Goal: Information Seeking & Learning: Learn about a topic

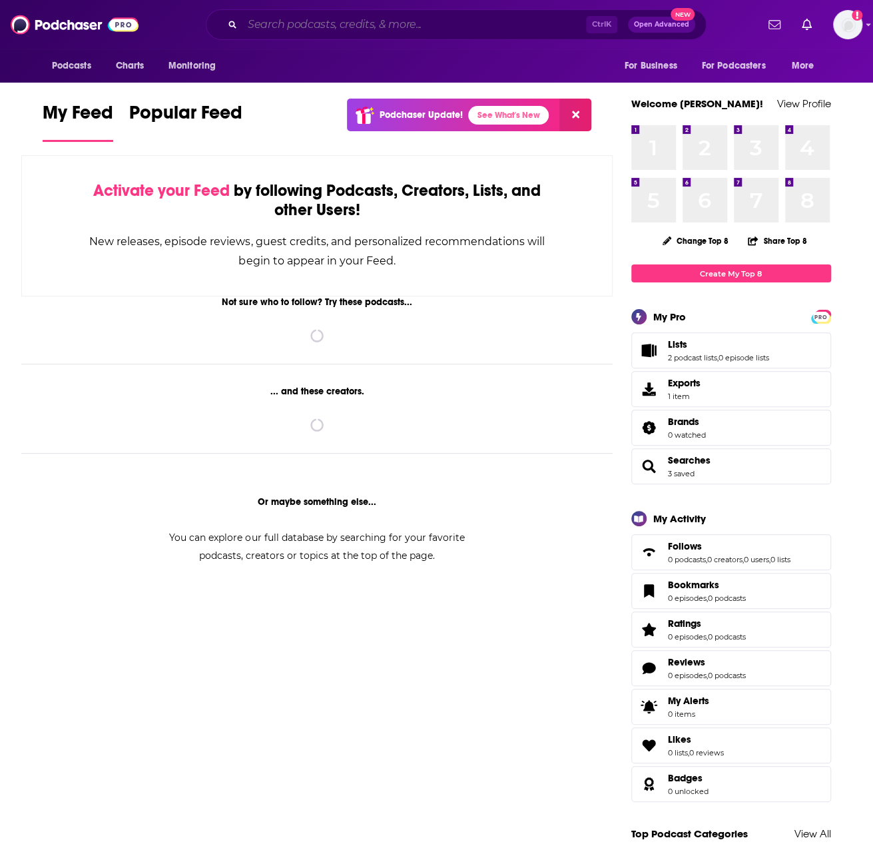
click at [265, 26] on input "Search podcasts, credits, & more..." at bounding box center [414, 24] width 344 height 21
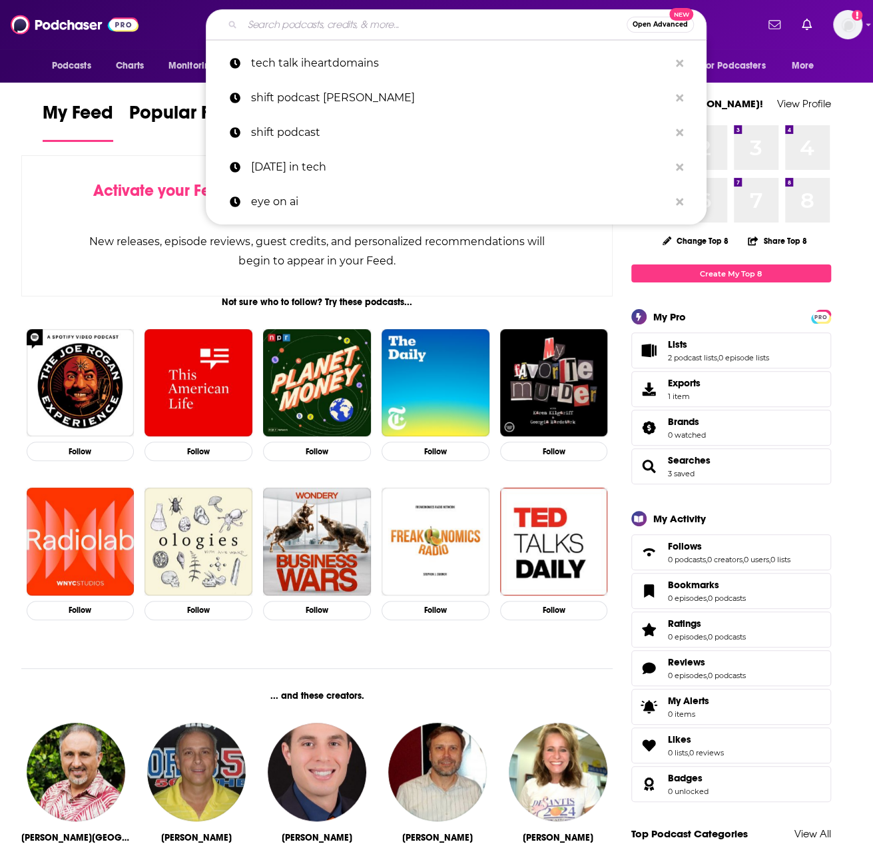
click at [140, 167] on div "Activate your Feed by following Podcasts, Creators, Lists, and other Users! New…" at bounding box center [317, 225] width 592 height 141
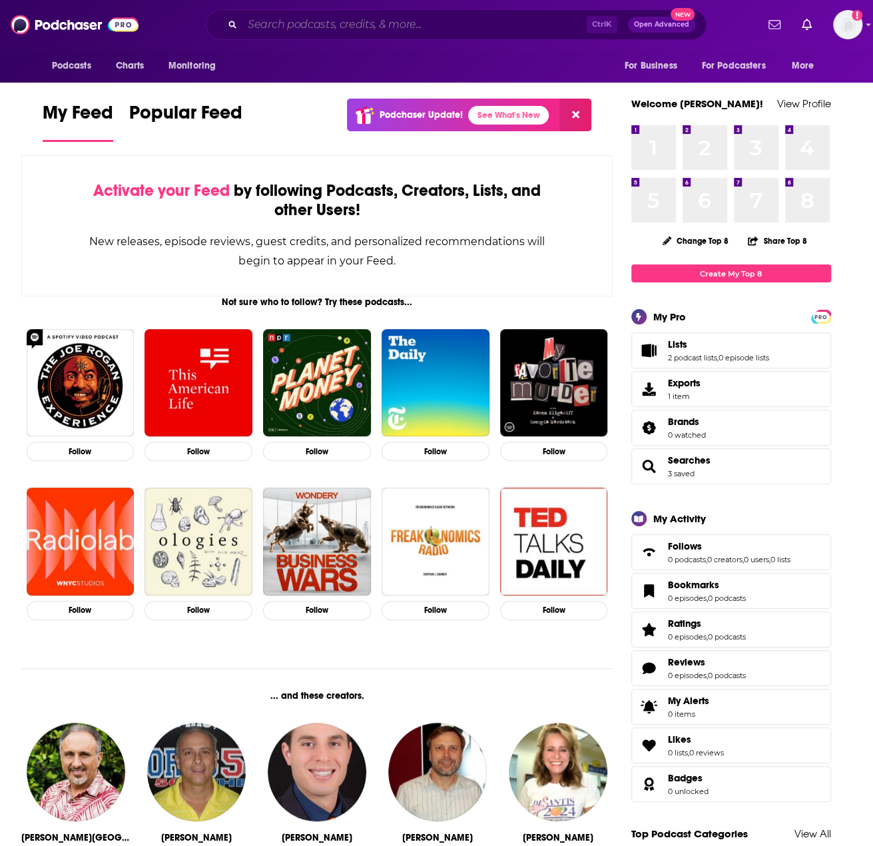
click at [312, 18] on input "Search podcasts, credits, & more..." at bounding box center [414, 24] width 344 height 21
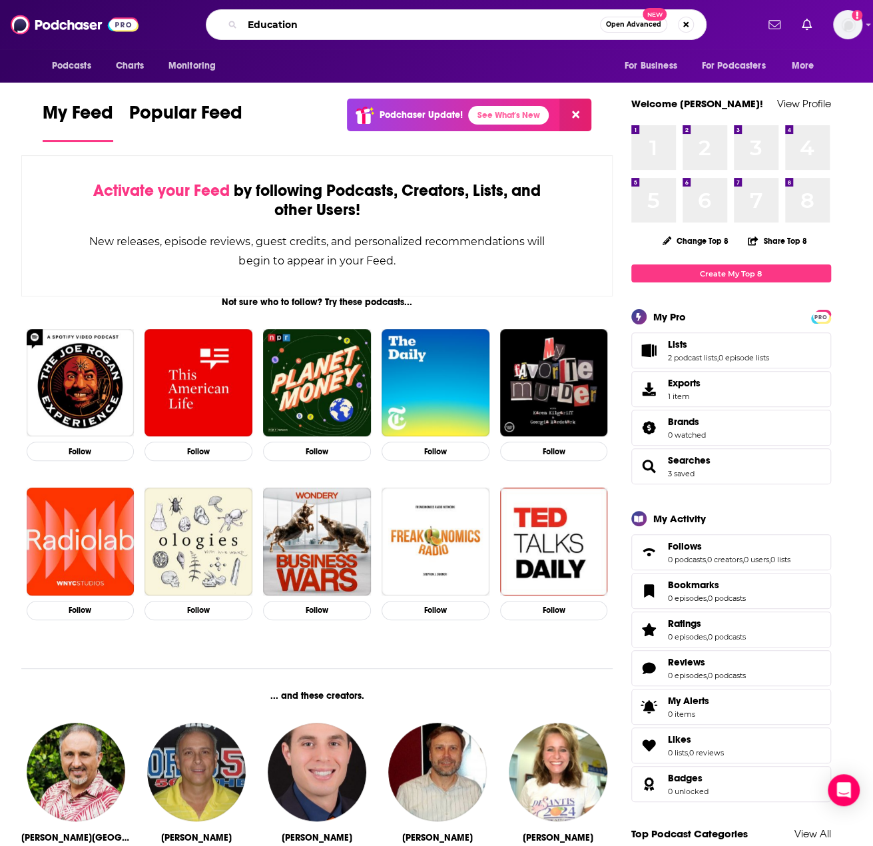
type input "Education"
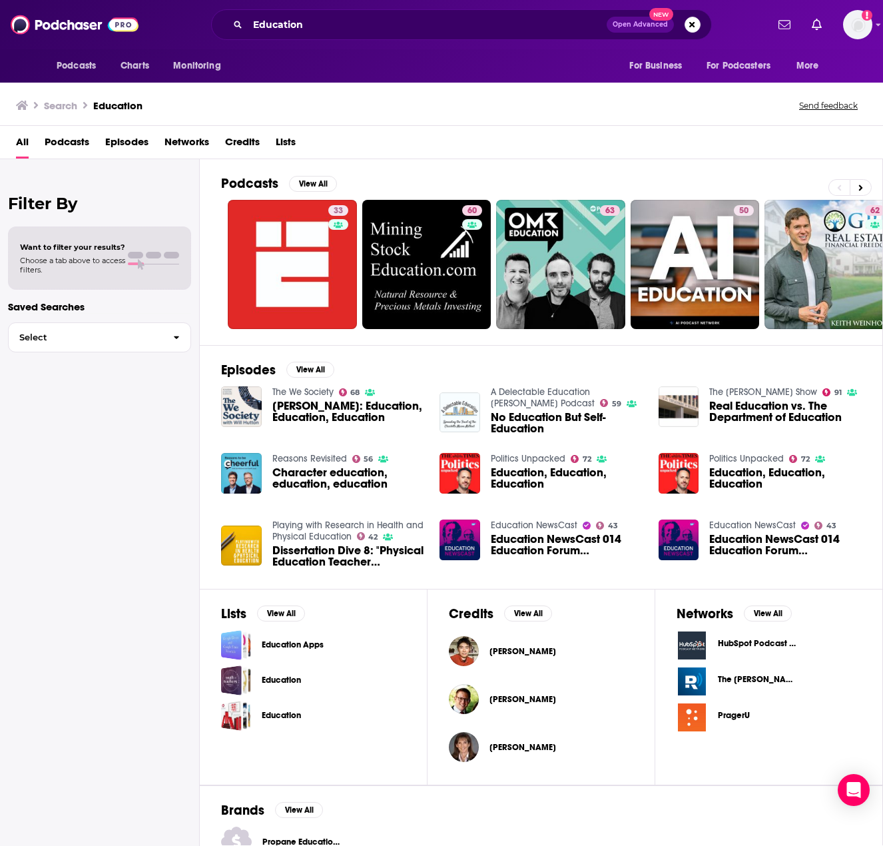
scroll to position [60, 0]
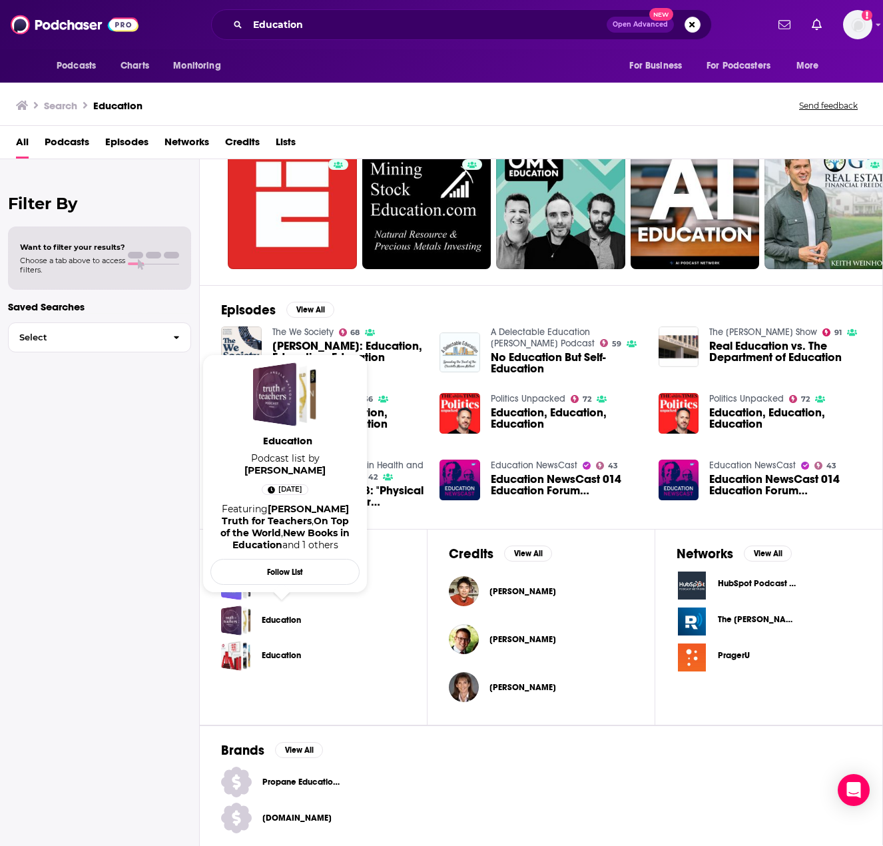
click at [291, 616] on link "Education" at bounding box center [281, 620] width 39 height 15
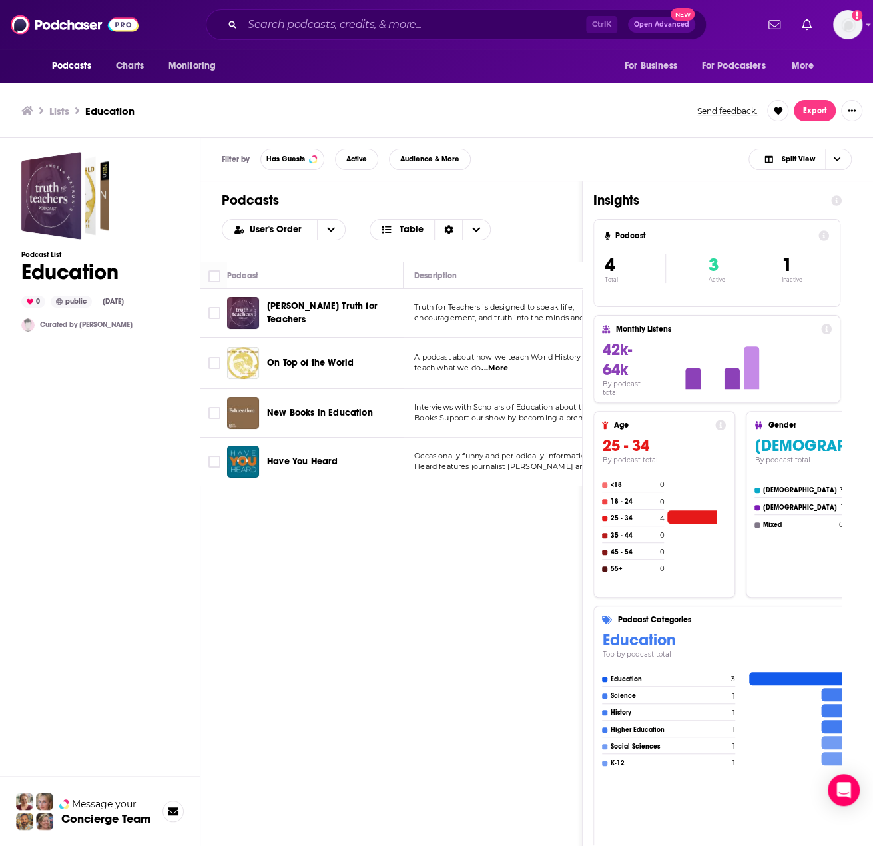
click at [63, 105] on h3 "Lists" at bounding box center [59, 111] width 20 height 13
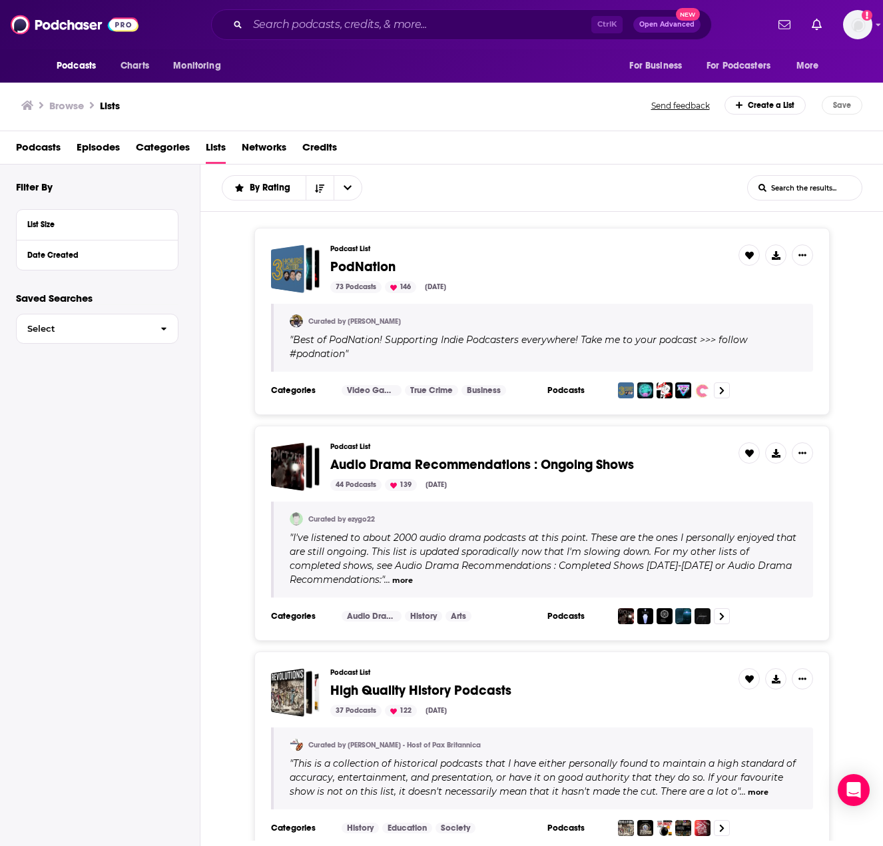
click at [34, 147] on span "Podcasts" at bounding box center [38, 149] width 45 height 27
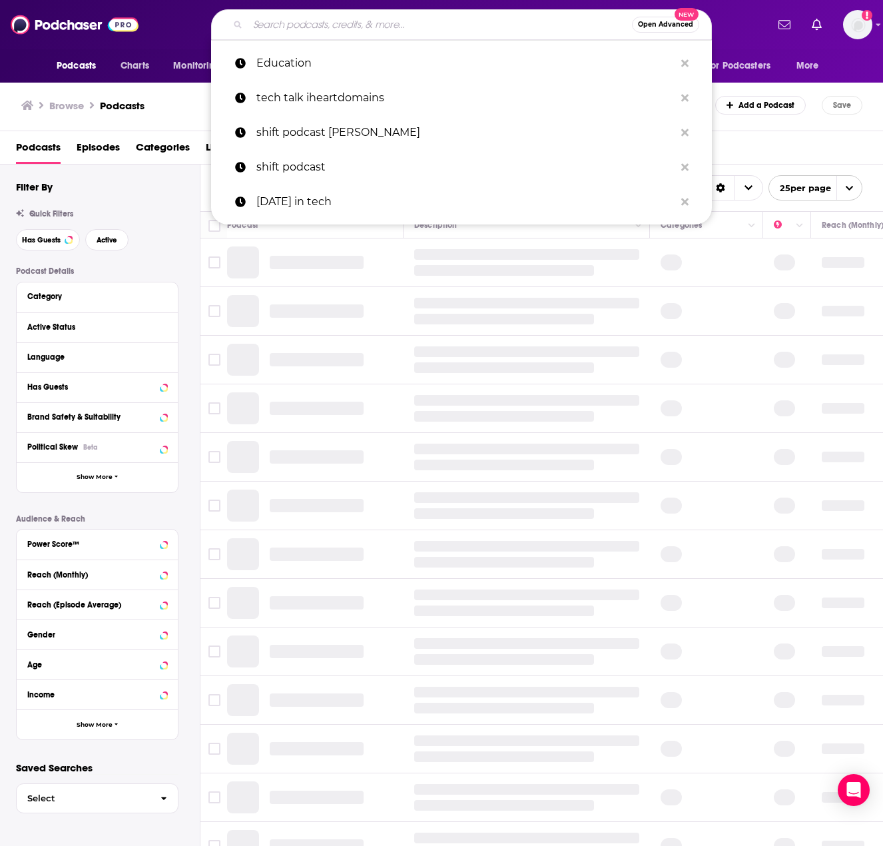
click at [418, 34] on input "Search podcasts, credits, & more..." at bounding box center [440, 24] width 384 height 21
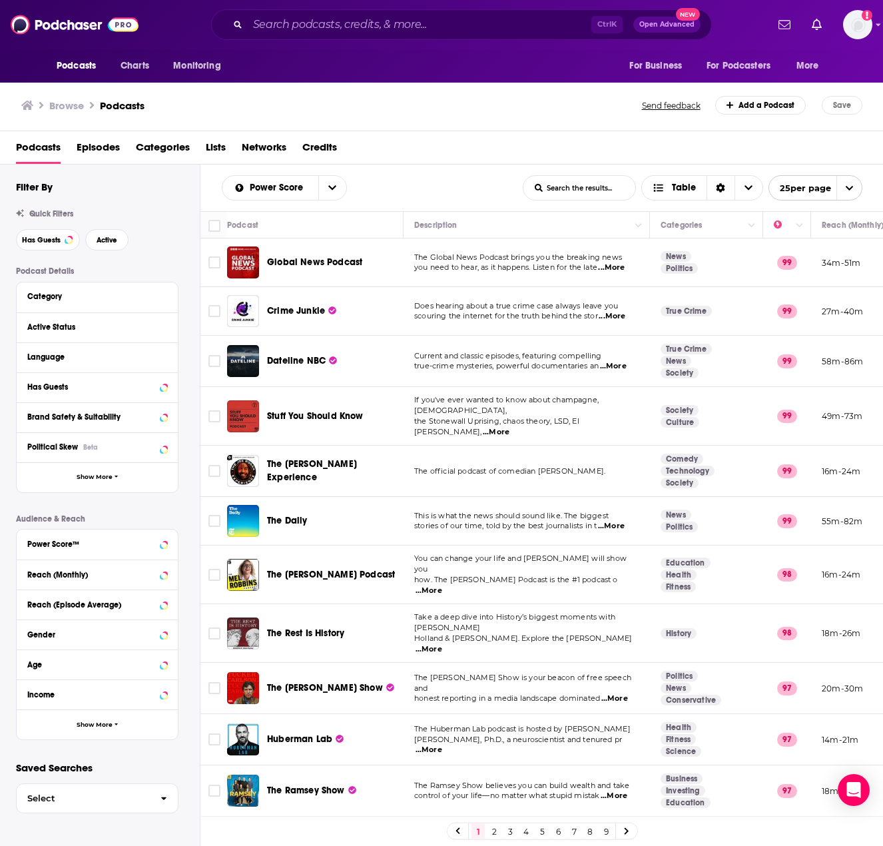
click at [823, 140] on div "Podcasts Episodes Categories Lists Networks Credits" at bounding box center [444, 149] width 857 height 27
click at [482, 37] on div "Ctrl K Open Advanced New" at bounding box center [461, 24] width 501 height 31
click at [479, 14] on div "Ctrl K Open Advanced New" at bounding box center [461, 24] width 501 height 31
click at [487, 21] on input "Search podcasts, credits, & more..." at bounding box center [420, 24] width 344 height 21
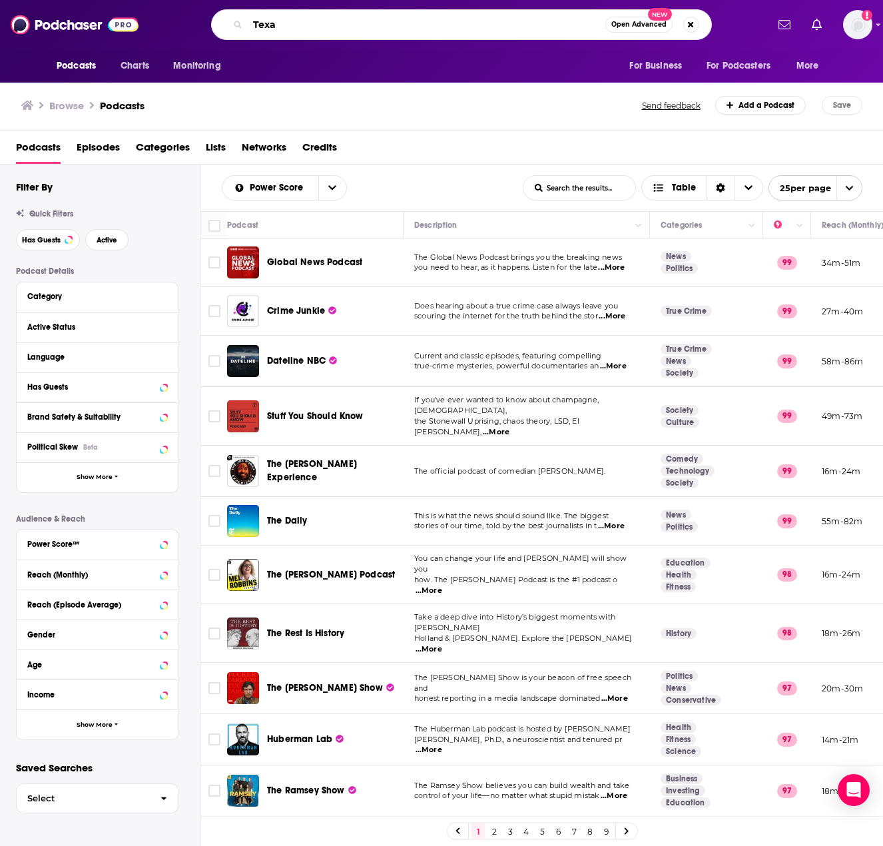
type input "Texas"
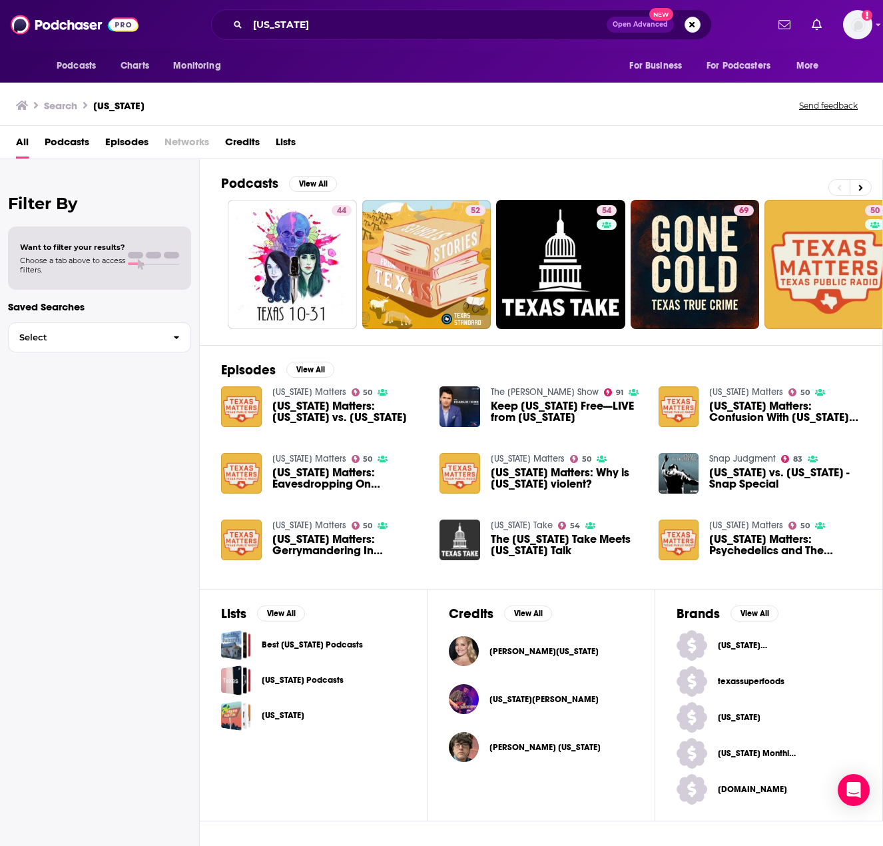
click at [455, 533] on img "The Texas Take Meets Texas Talk" at bounding box center [459, 539] width 41 height 41
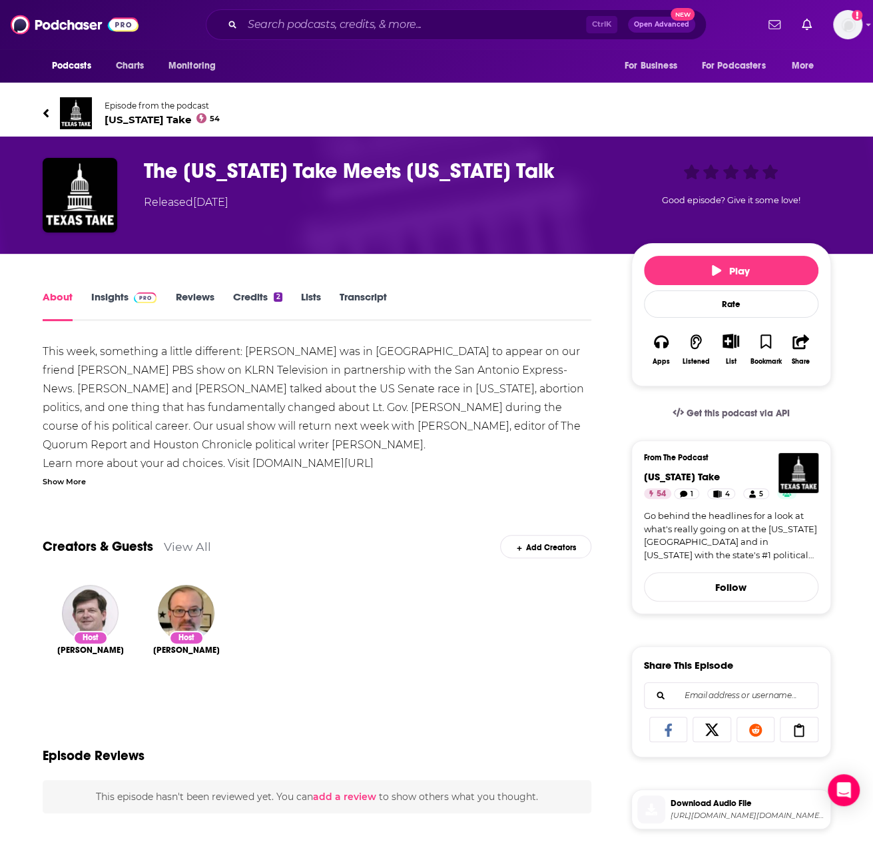
click at [95, 307] on link "Insights" at bounding box center [124, 305] width 66 height 31
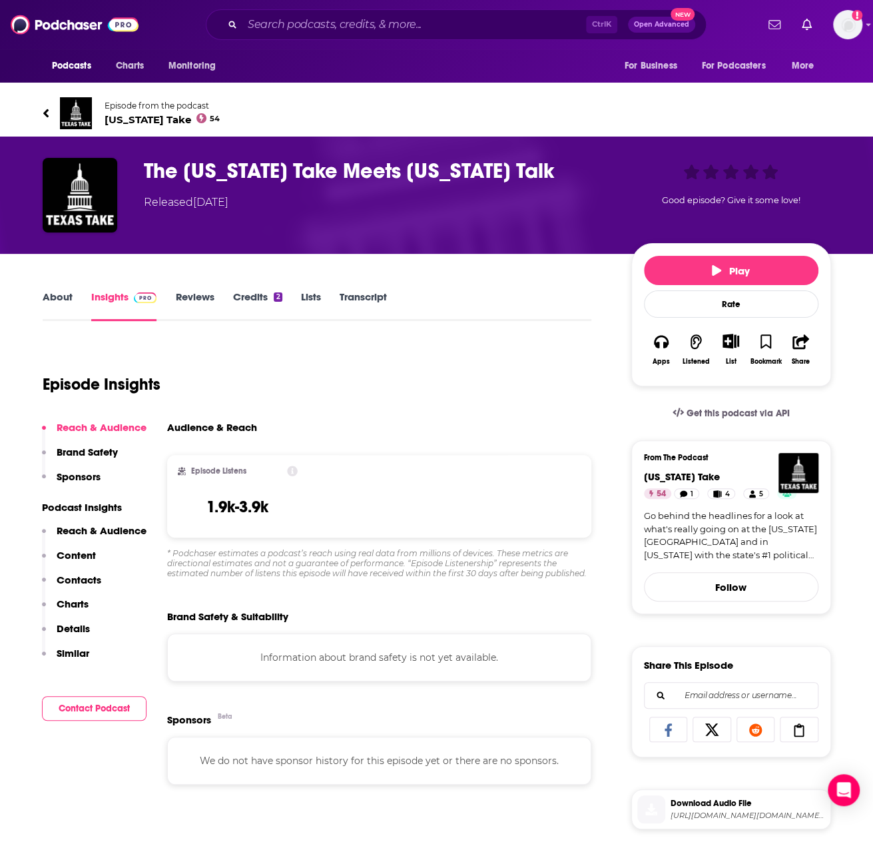
click at [843, 43] on div "Podcasts Charts Monitoring Ctrl K Open Advanced New For Business For Podcasters…" at bounding box center [436, 24] width 873 height 49
click at [844, 30] on img "Logged in as Marketing09" at bounding box center [847, 24] width 29 height 29
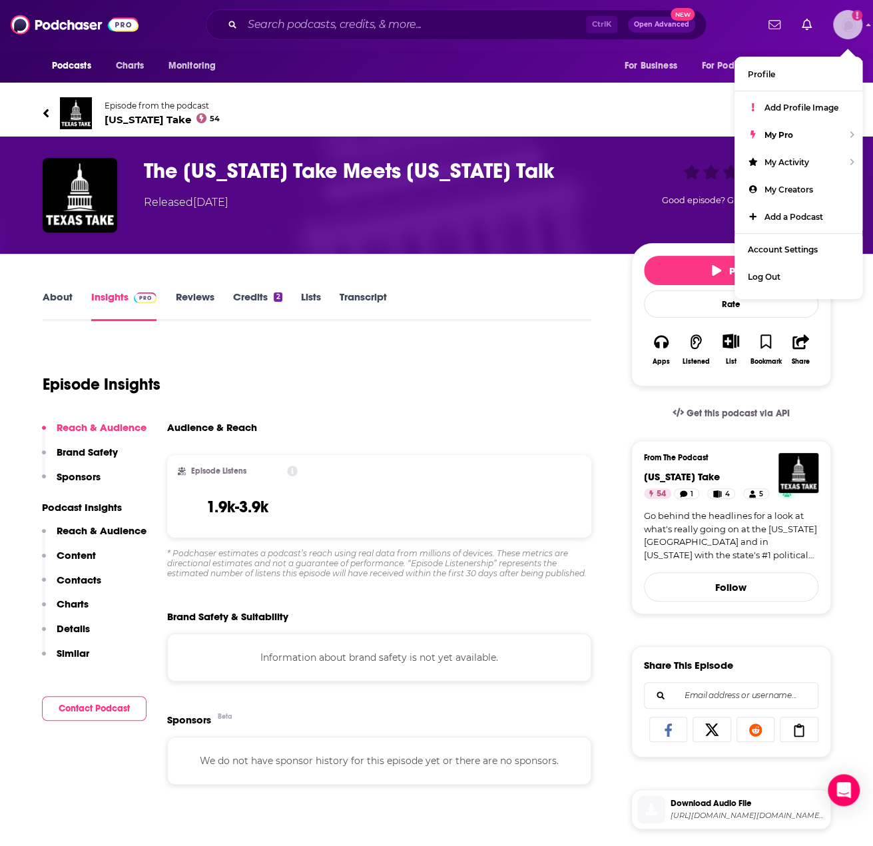
click at [846, 30] on img "Logged in as Marketing09" at bounding box center [847, 24] width 29 height 29
click at [408, 315] on div "About Insights Reviews Credits 2 Lists Transcript" at bounding box center [317, 304] width 549 height 33
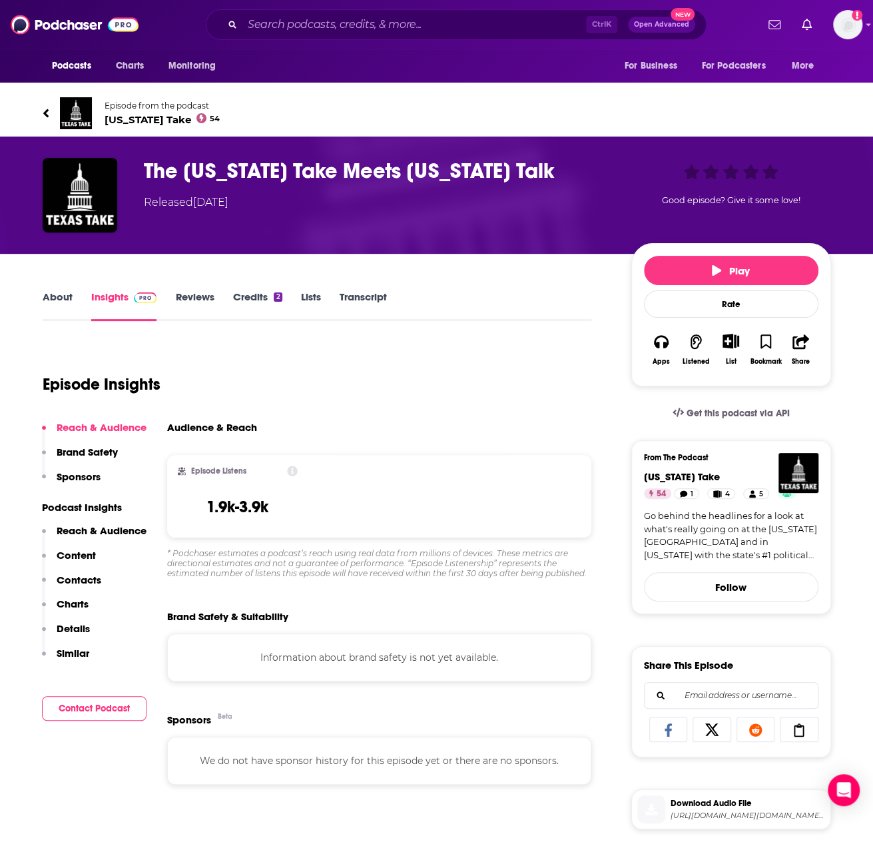
scroll to position [399, 0]
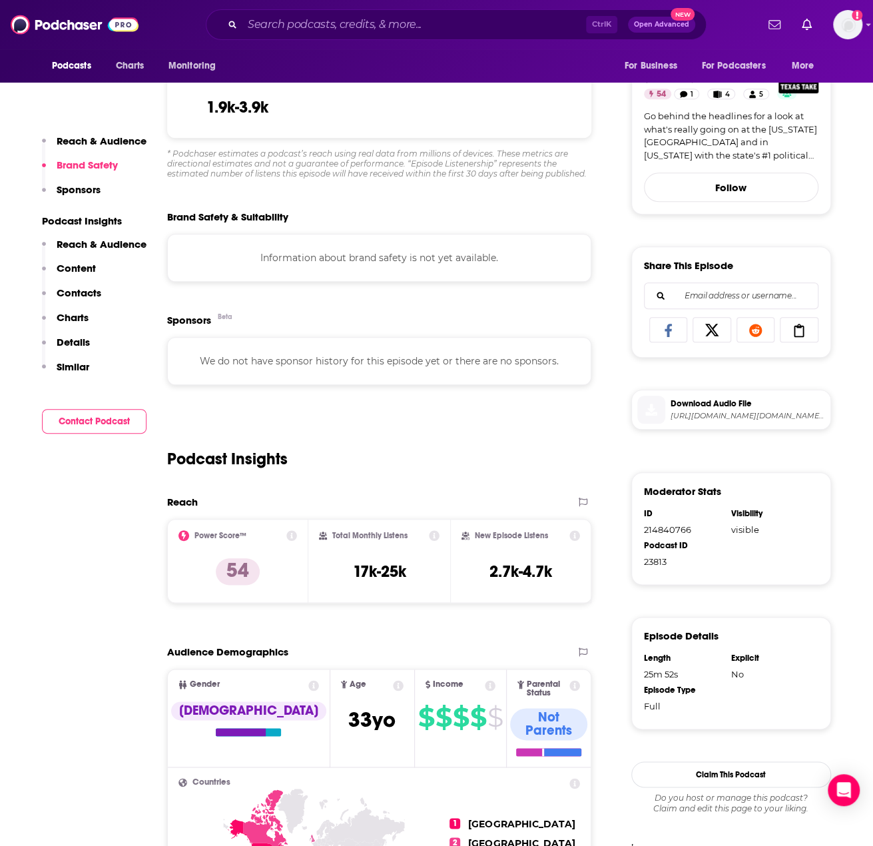
click at [69, 272] on p "Content" at bounding box center [76, 268] width 39 height 13
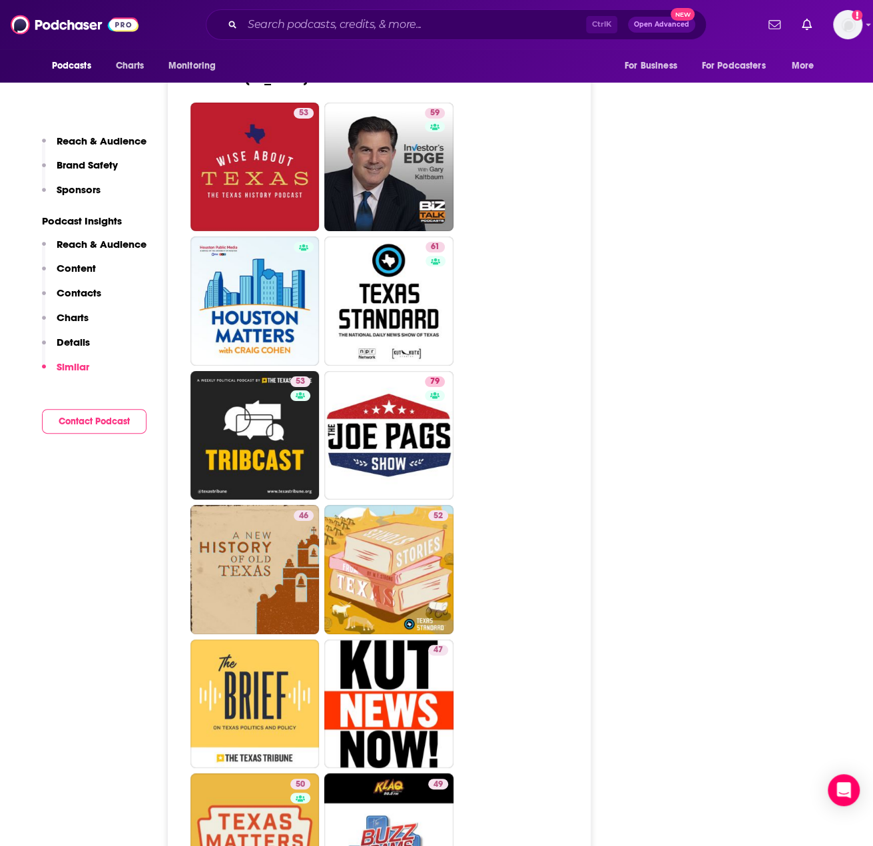
scroll to position [2253, 0]
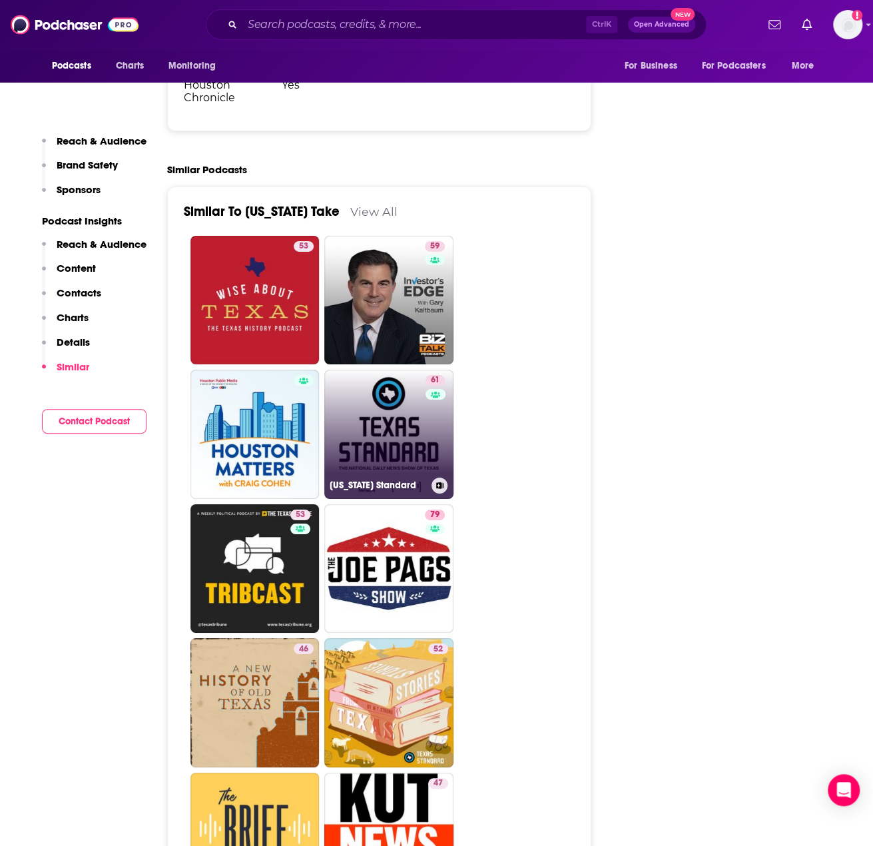
click at [393, 369] on link "61 Texas Standard" at bounding box center [388, 433] width 129 height 129
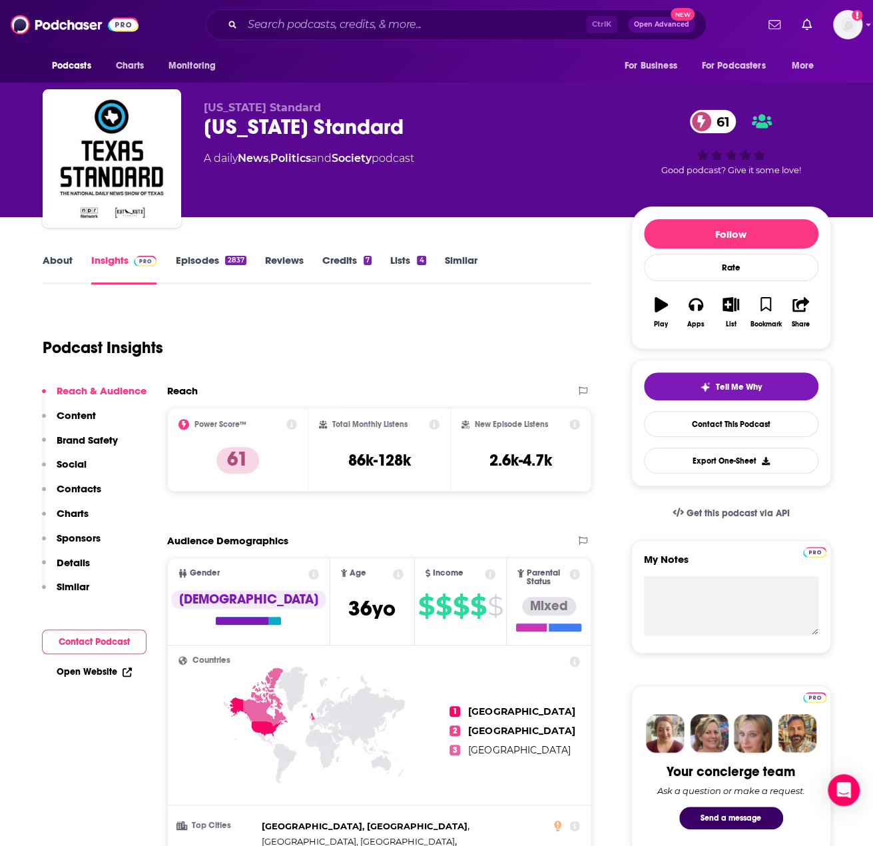
drag, startPoint x: 216, startPoint y: 246, endPoint x: 201, endPoint y: 260, distance: 20.7
click at [201, 260] on link "Episodes 2837" at bounding box center [210, 269] width 71 height 31
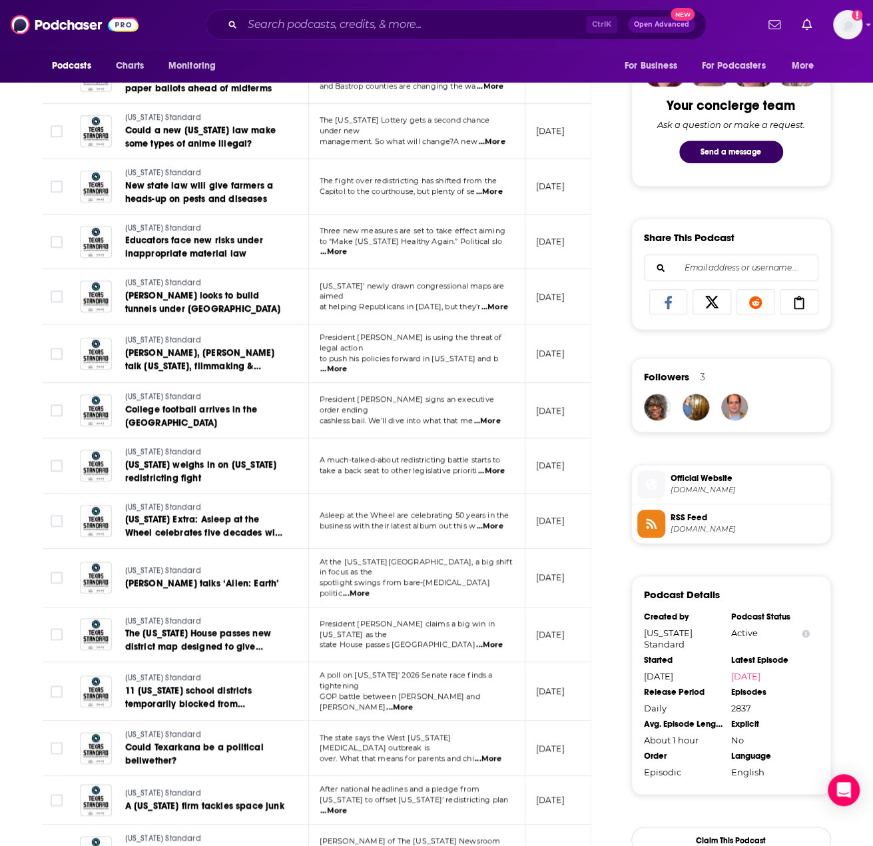
scroll to position [999, 0]
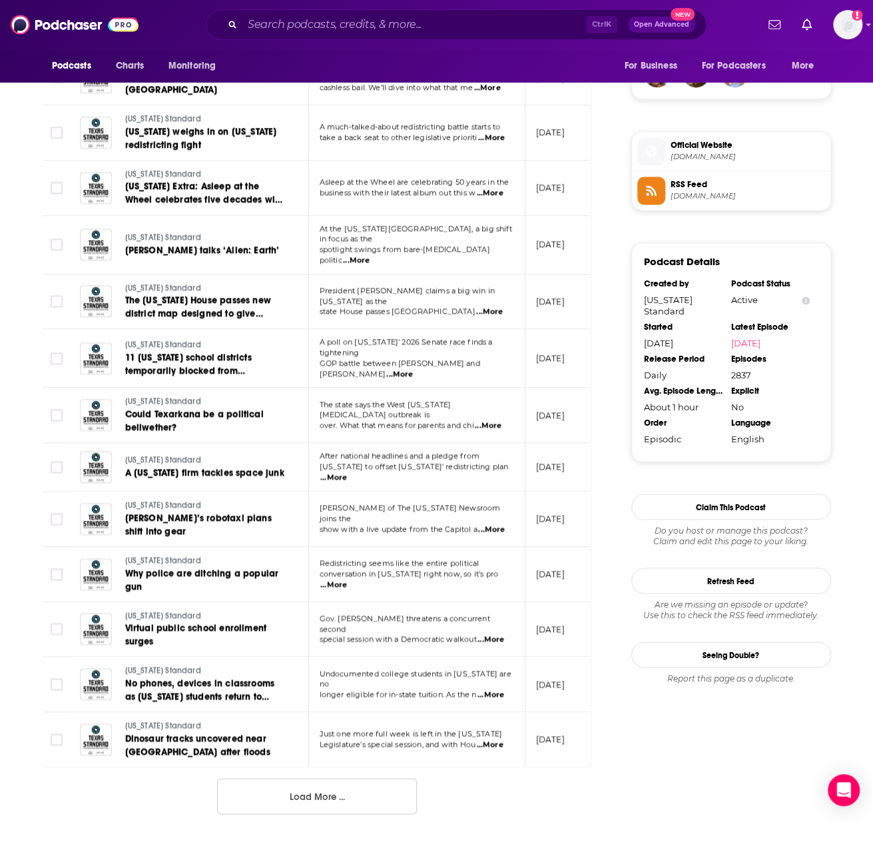
click at [491, 634] on span "...More" at bounding box center [490, 639] width 27 height 11
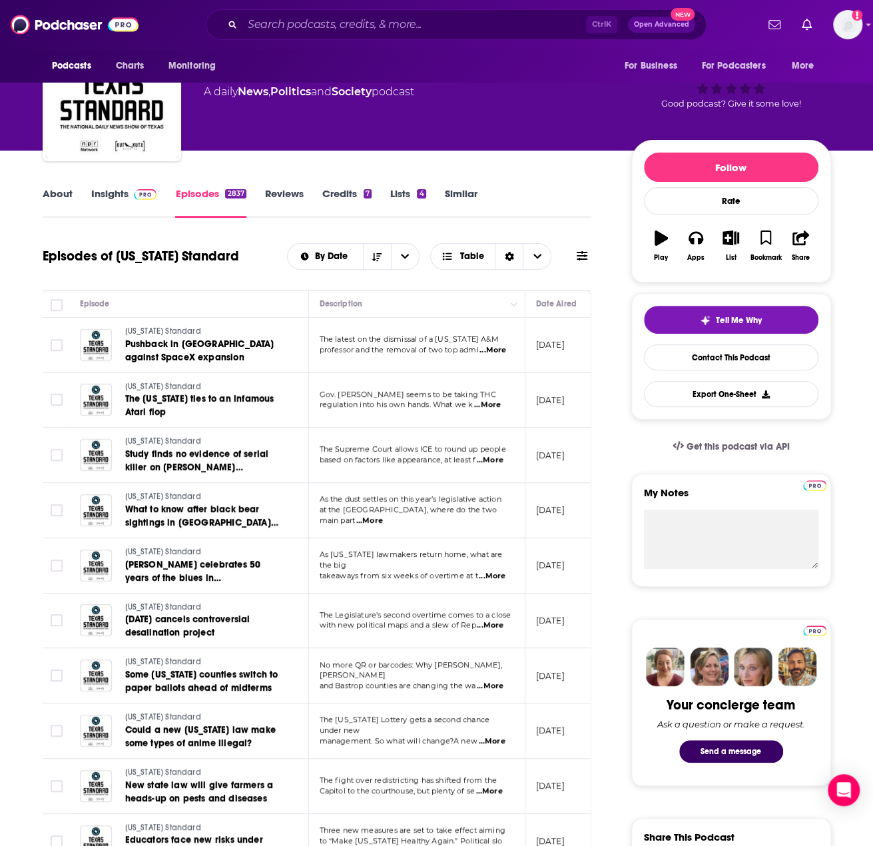
scroll to position [0, 0]
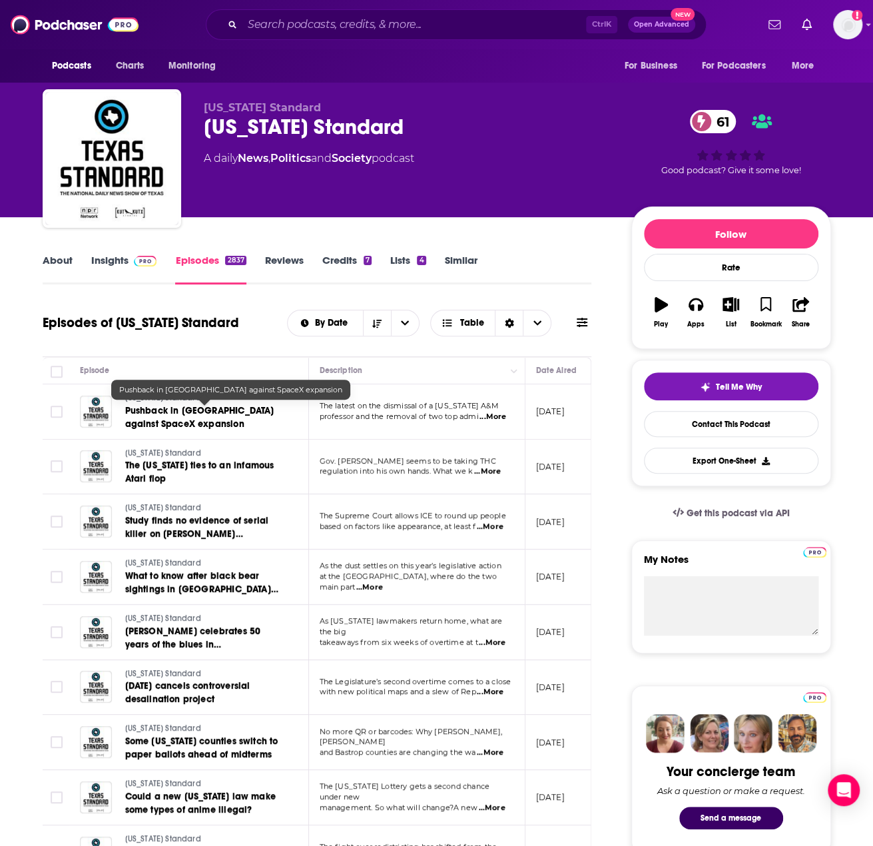
click at [177, 425] on span "Pushback in Mexico against SpaceX expansion" at bounding box center [199, 417] width 149 height 25
click at [57, 270] on link "About" at bounding box center [58, 269] width 30 height 31
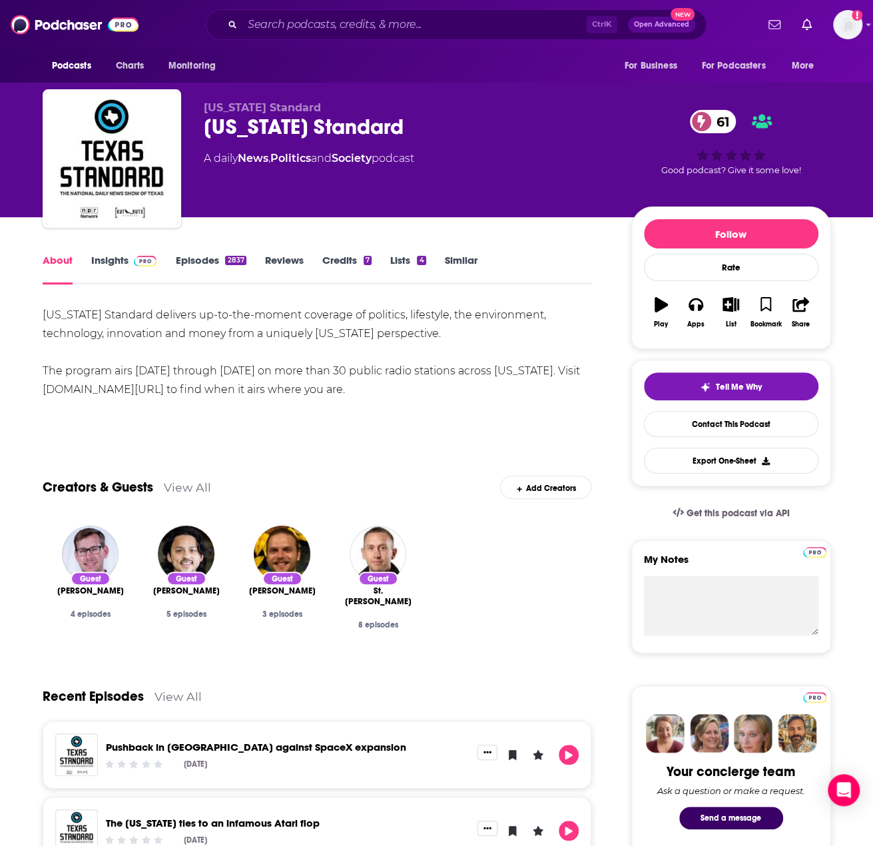
click at [95, 266] on link "Insights" at bounding box center [124, 269] width 66 height 31
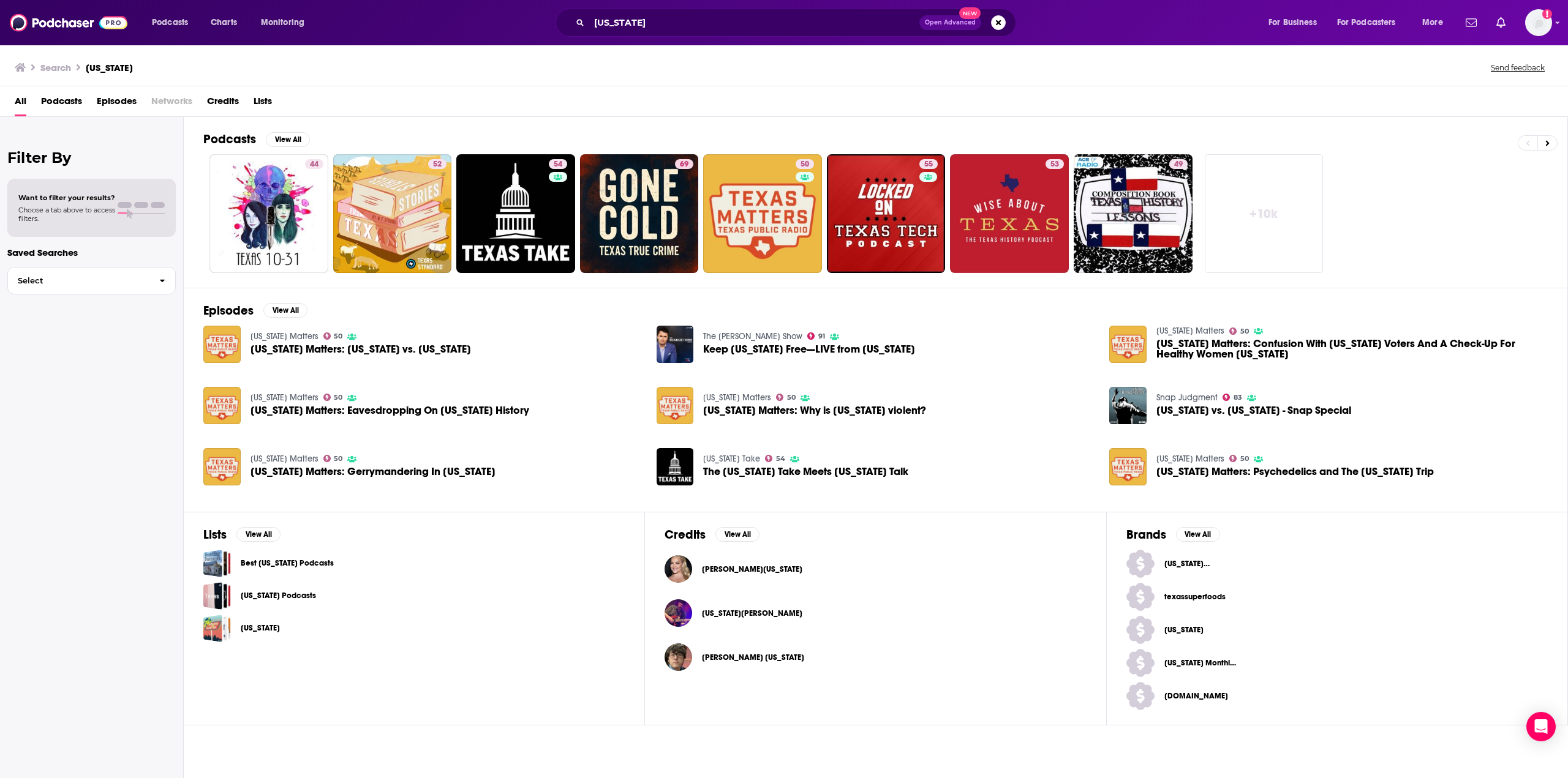
click at [66, 101] on span "Podcasts" at bounding box center [62, 103] width 41 height 25
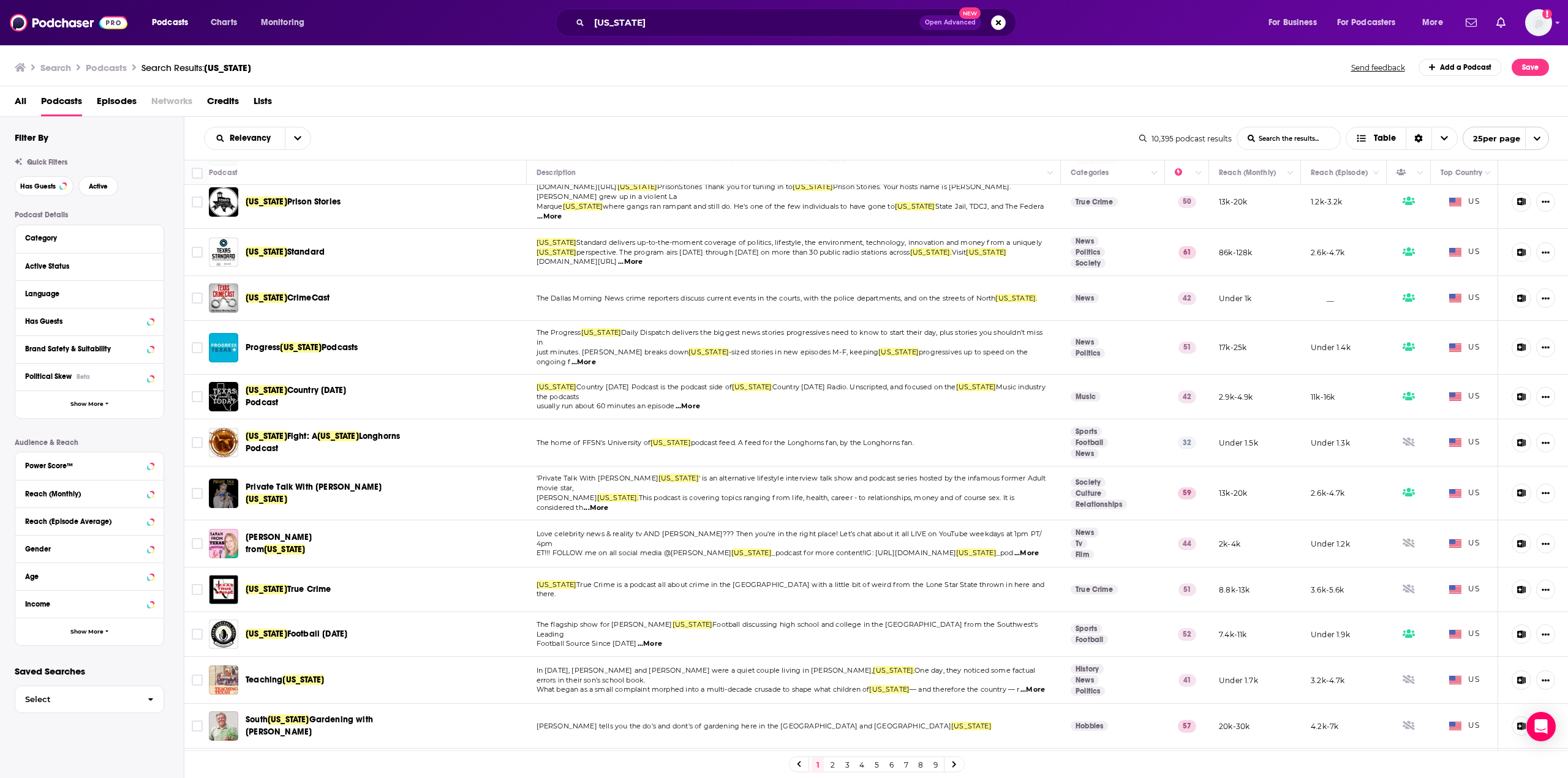
scroll to position [551, 0]
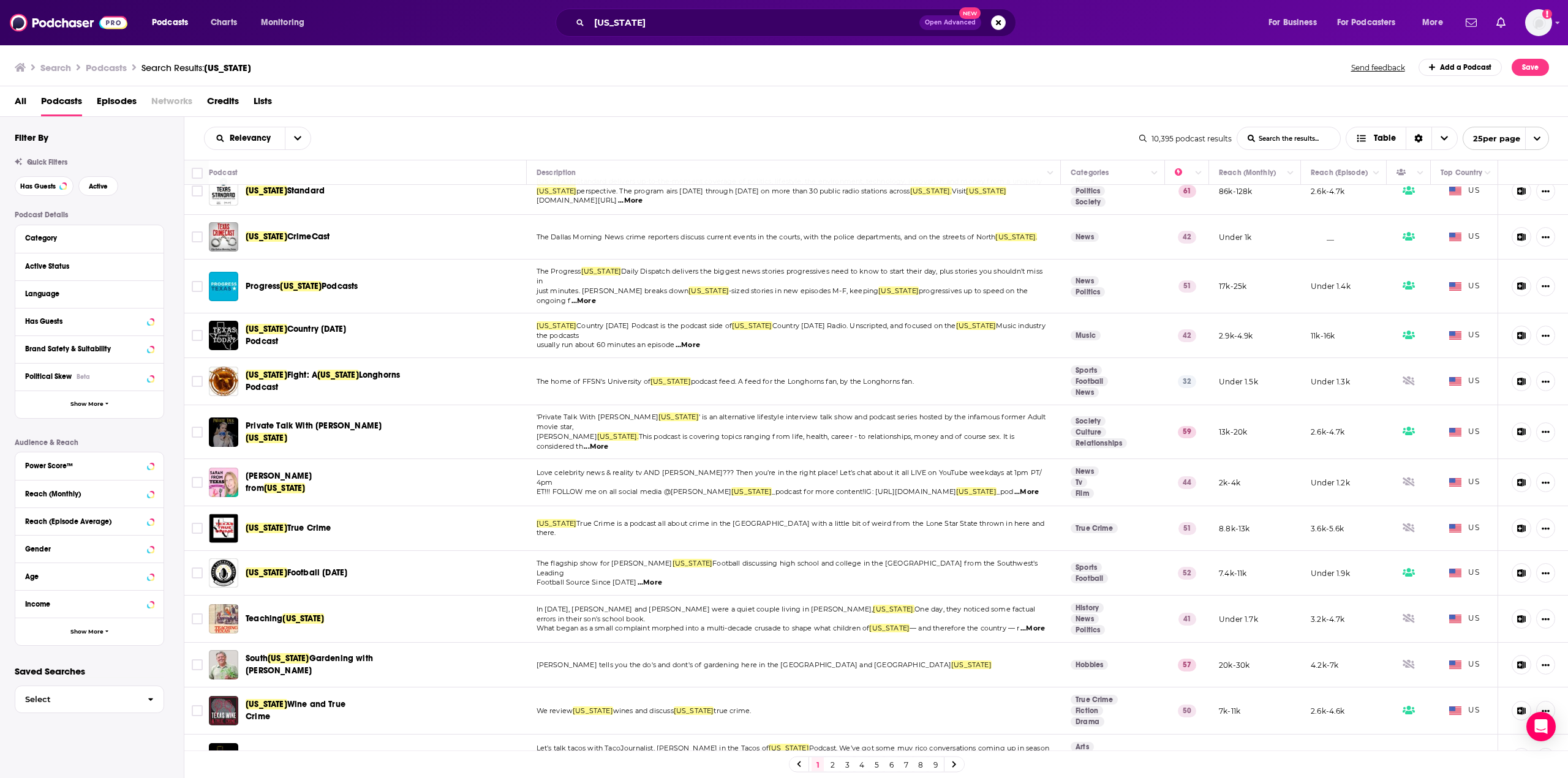
click at [802, 624] on span "...More" at bounding box center [1032, 628] width 25 height 10
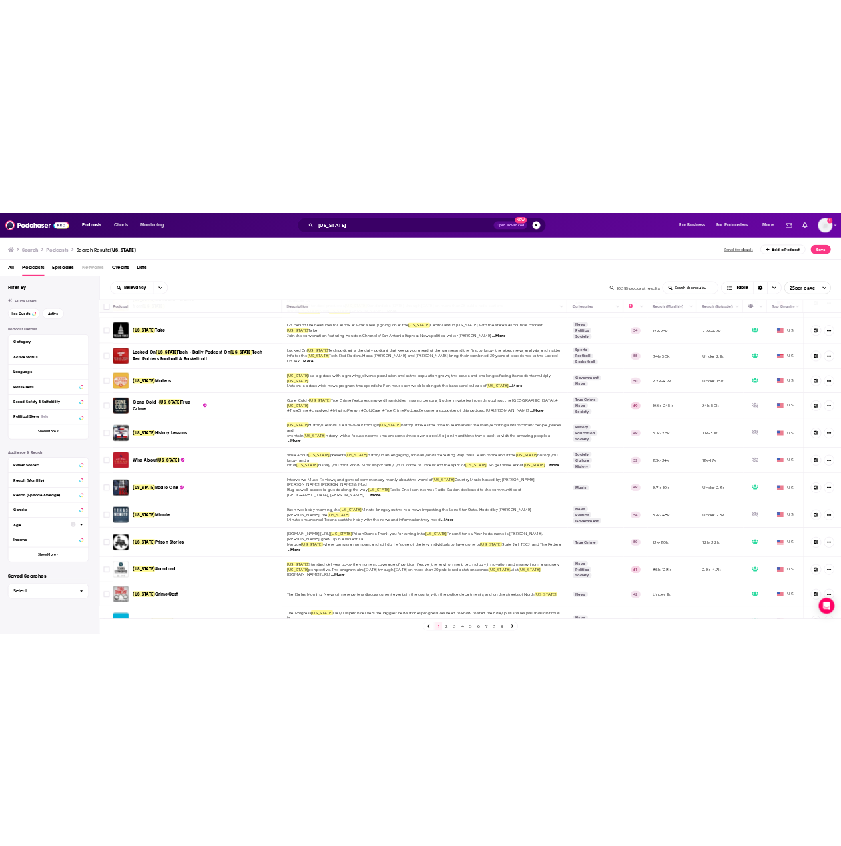
scroll to position [0, 0]
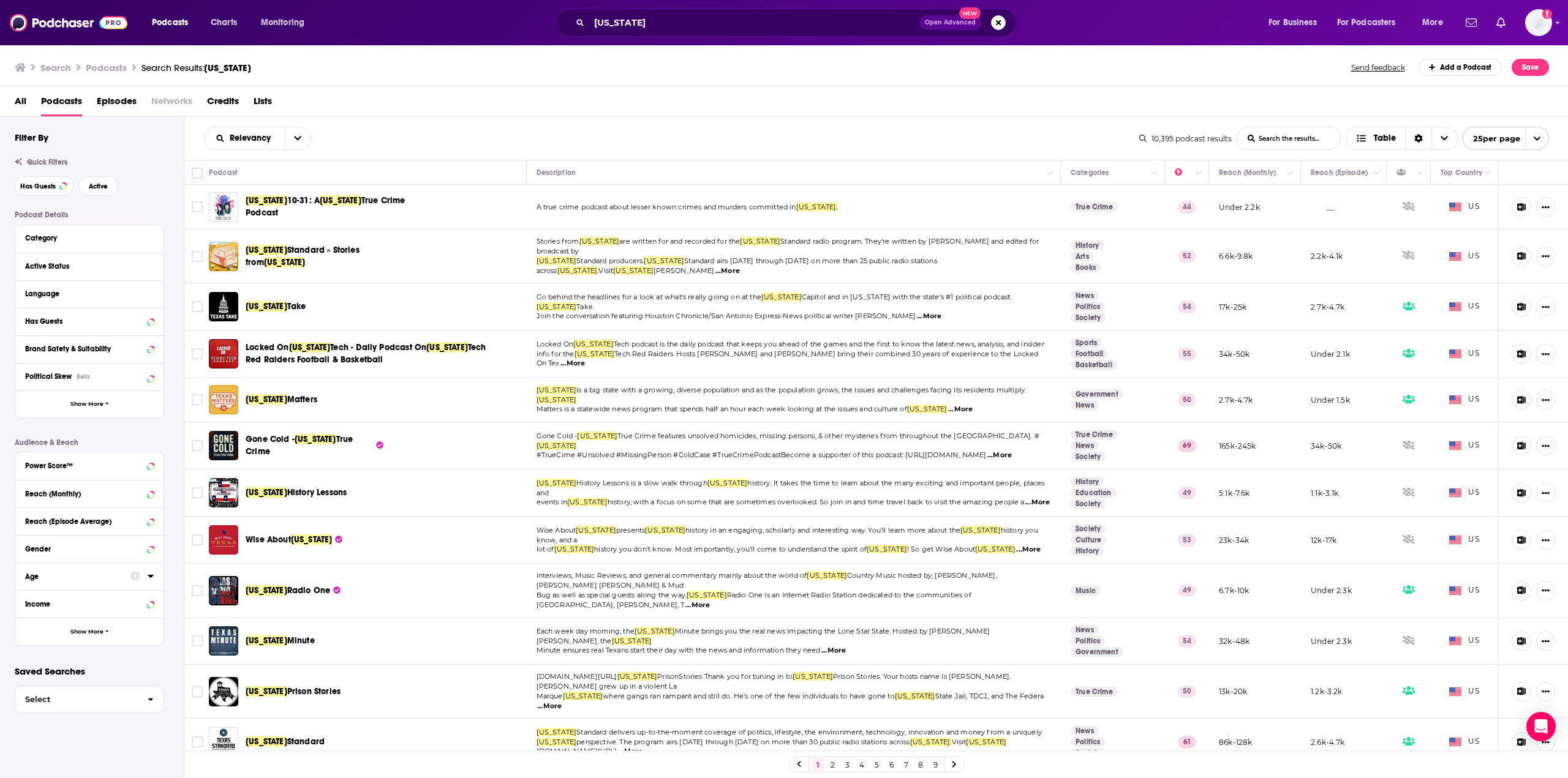
click at [222, 64] on span "Texas" at bounding box center [227, 67] width 47 height 12
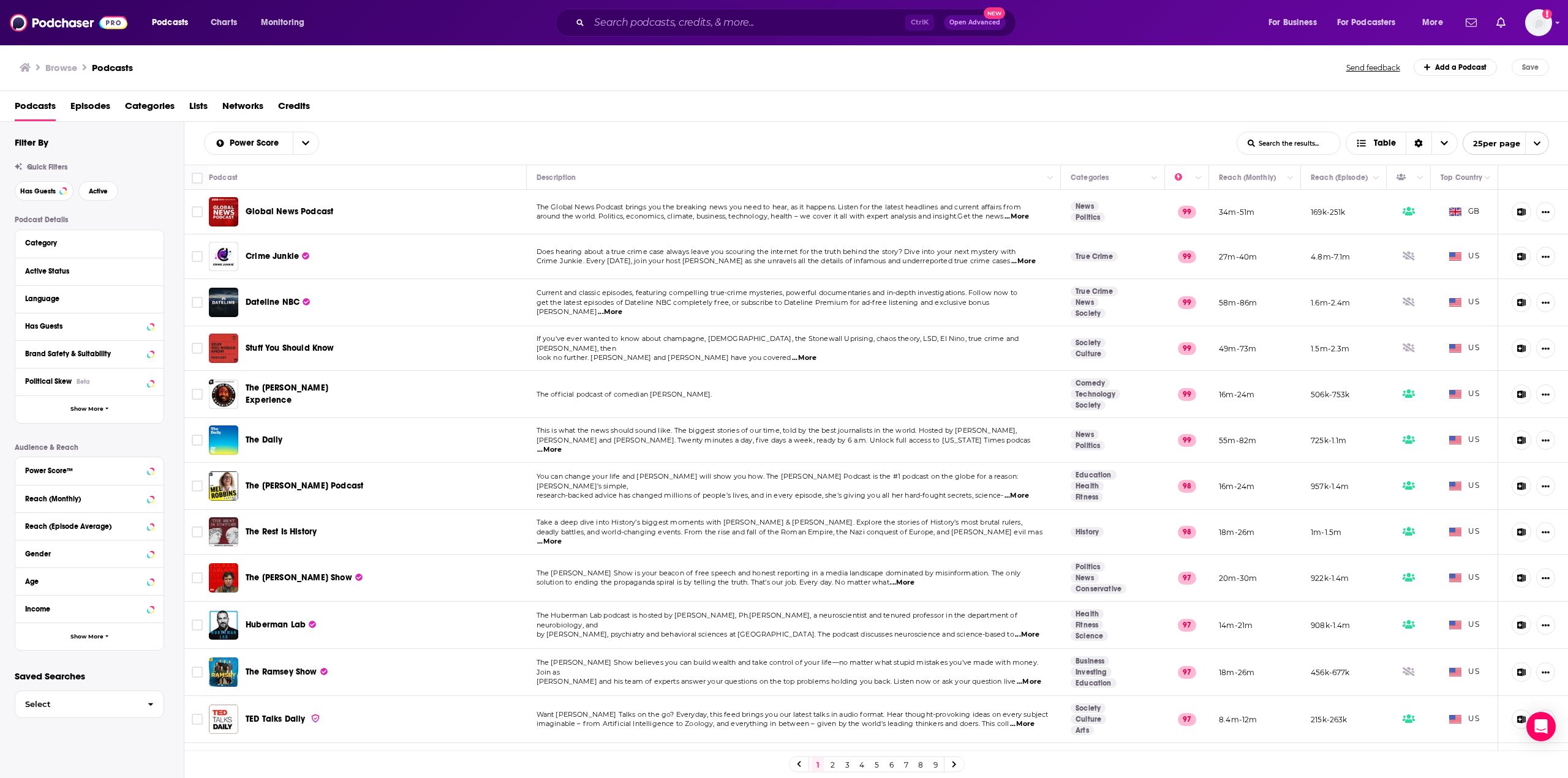
click at [36, 107] on span "Podcasts" at bounding box center [35, 109] width 41 height 25
click at [650, 27] on input "Search podcasts, credits, & more..." at bounding box center [747, 22] width 317 height 19
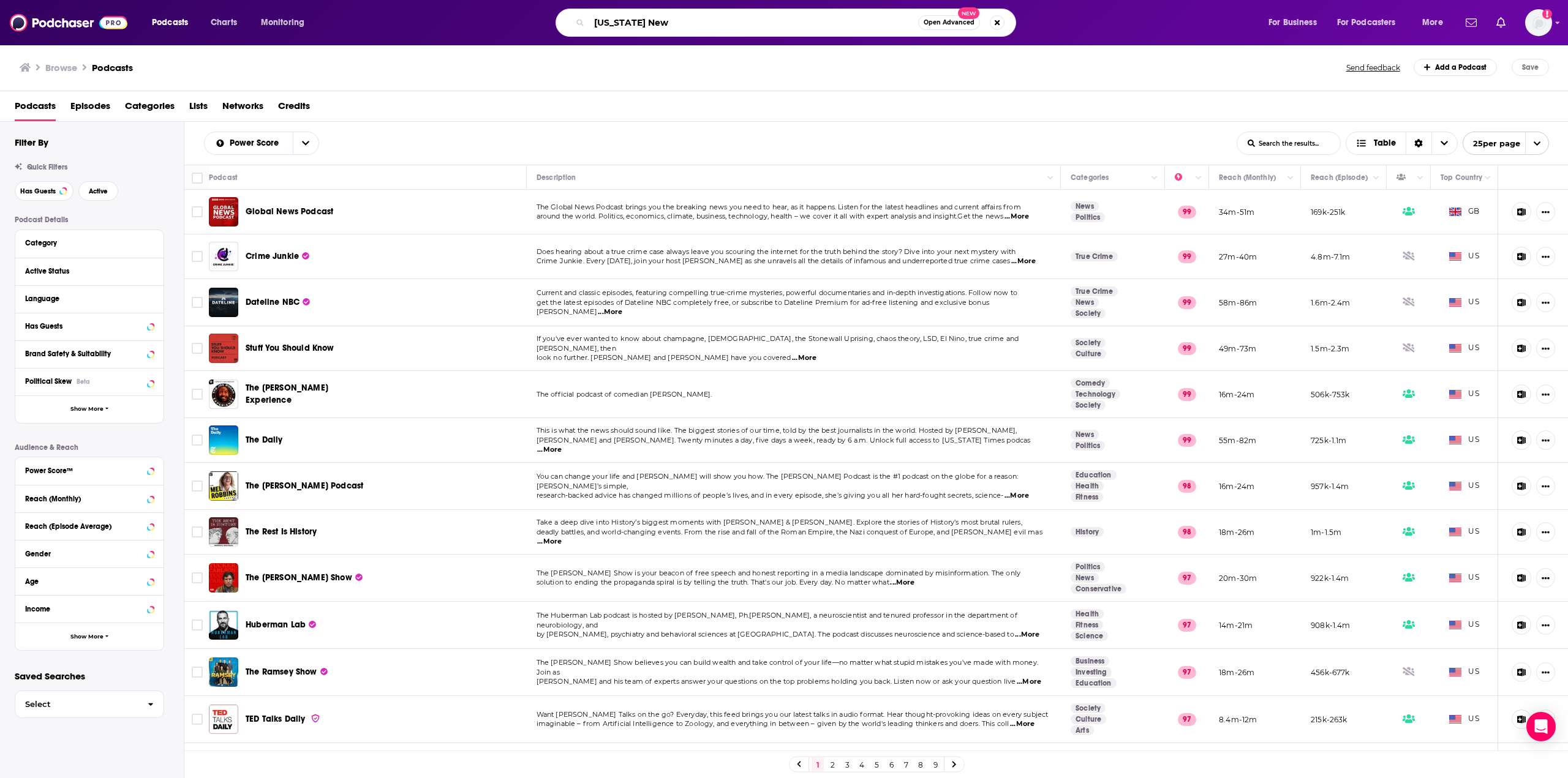
type input "Texas News"
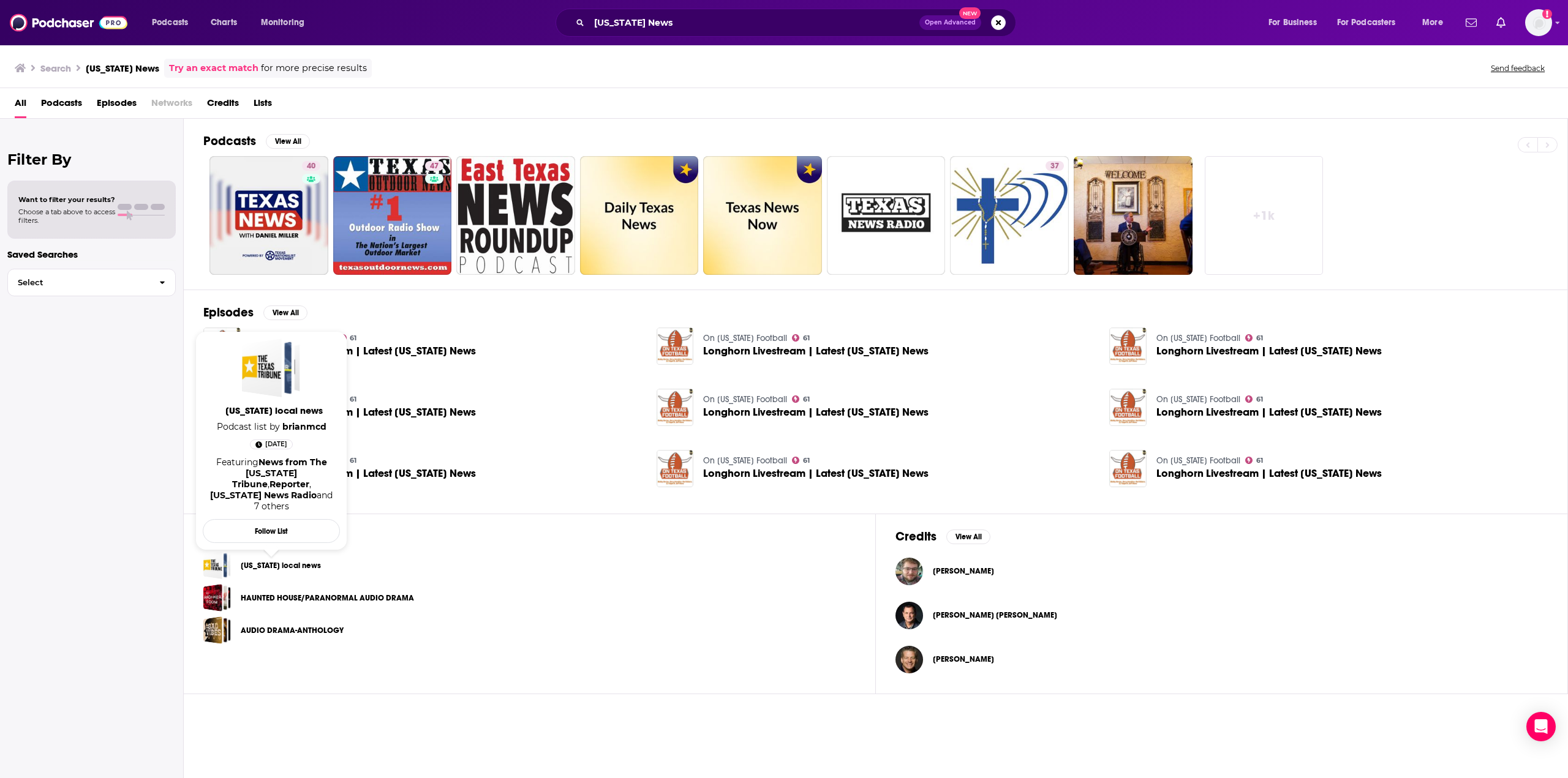
click at [256, 566] on link "Texas local news" at bounding box center [281, 566] width 80 height 14
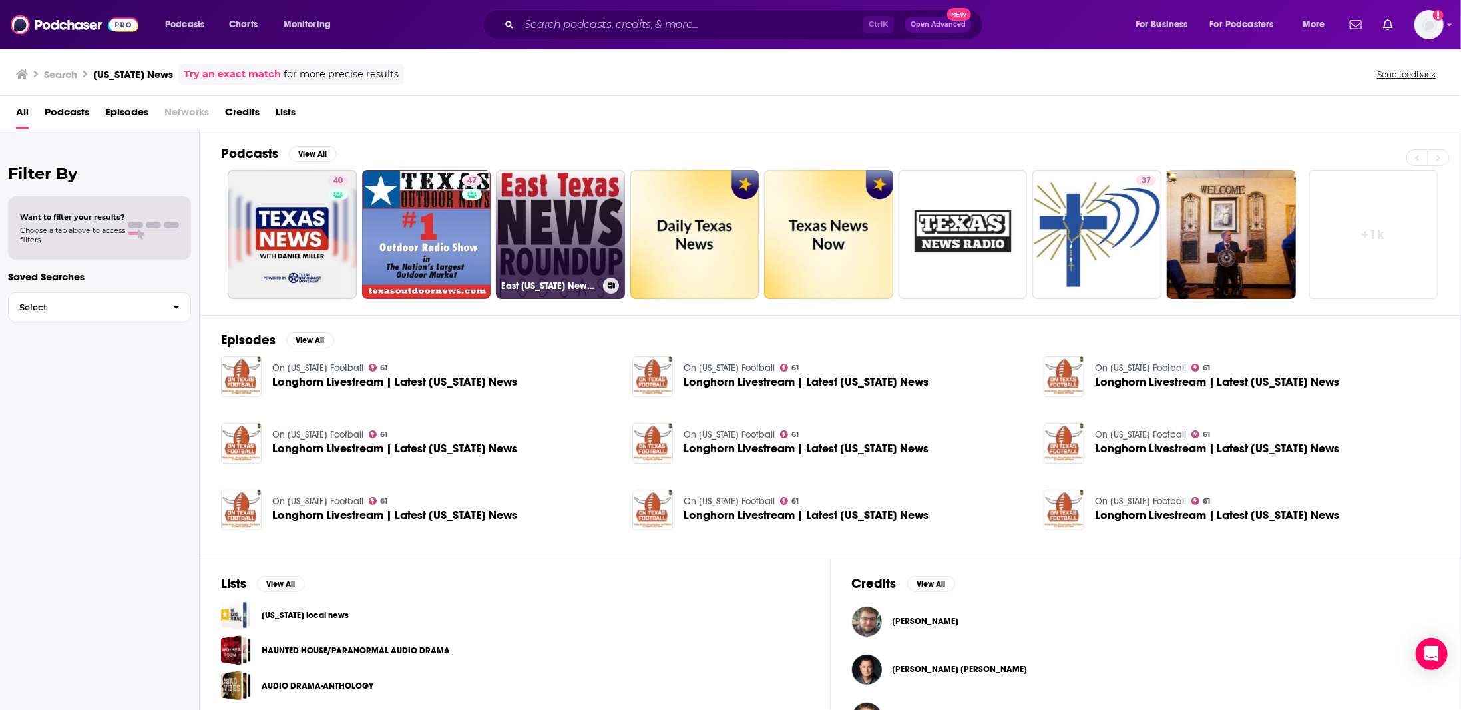
scroll to position [40, 0]
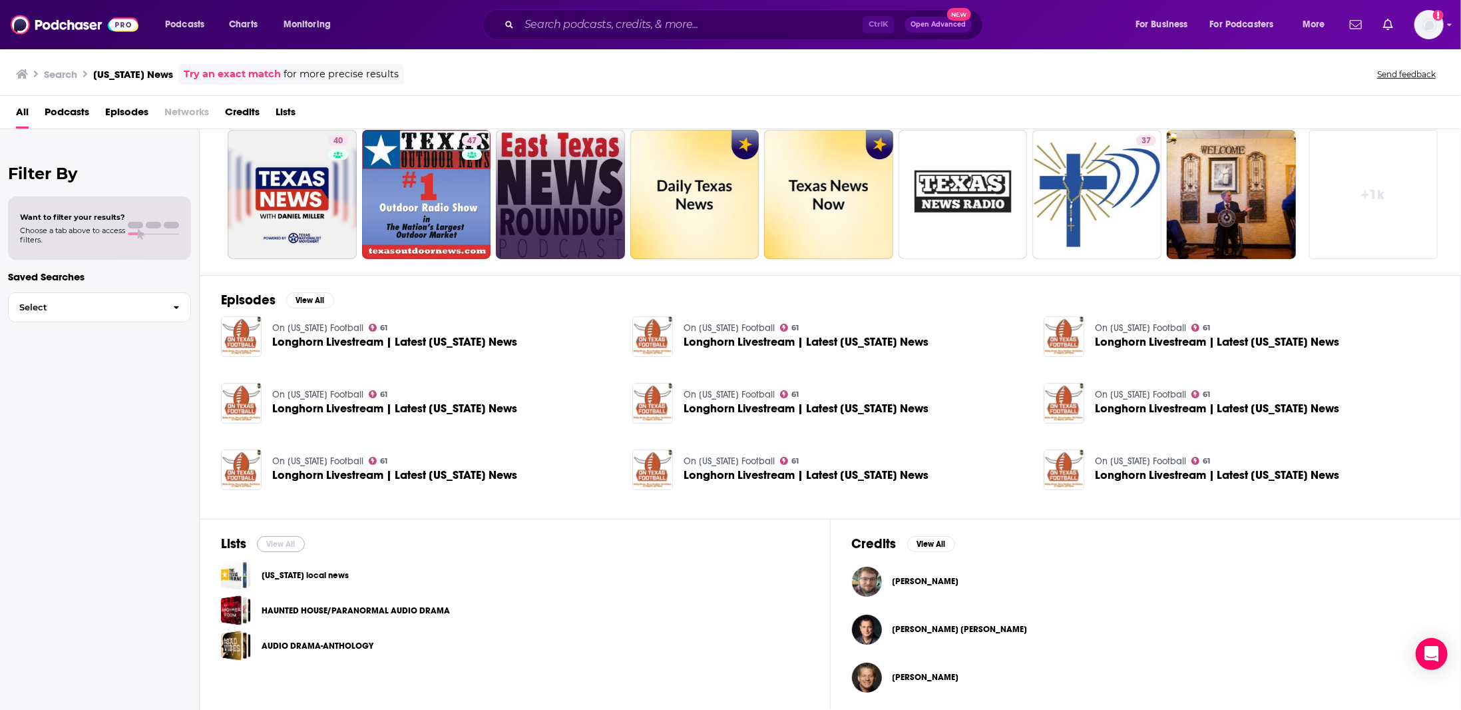
click at [286, 537] on button "View All" at bounding box center [281, 544] width 48 height 16
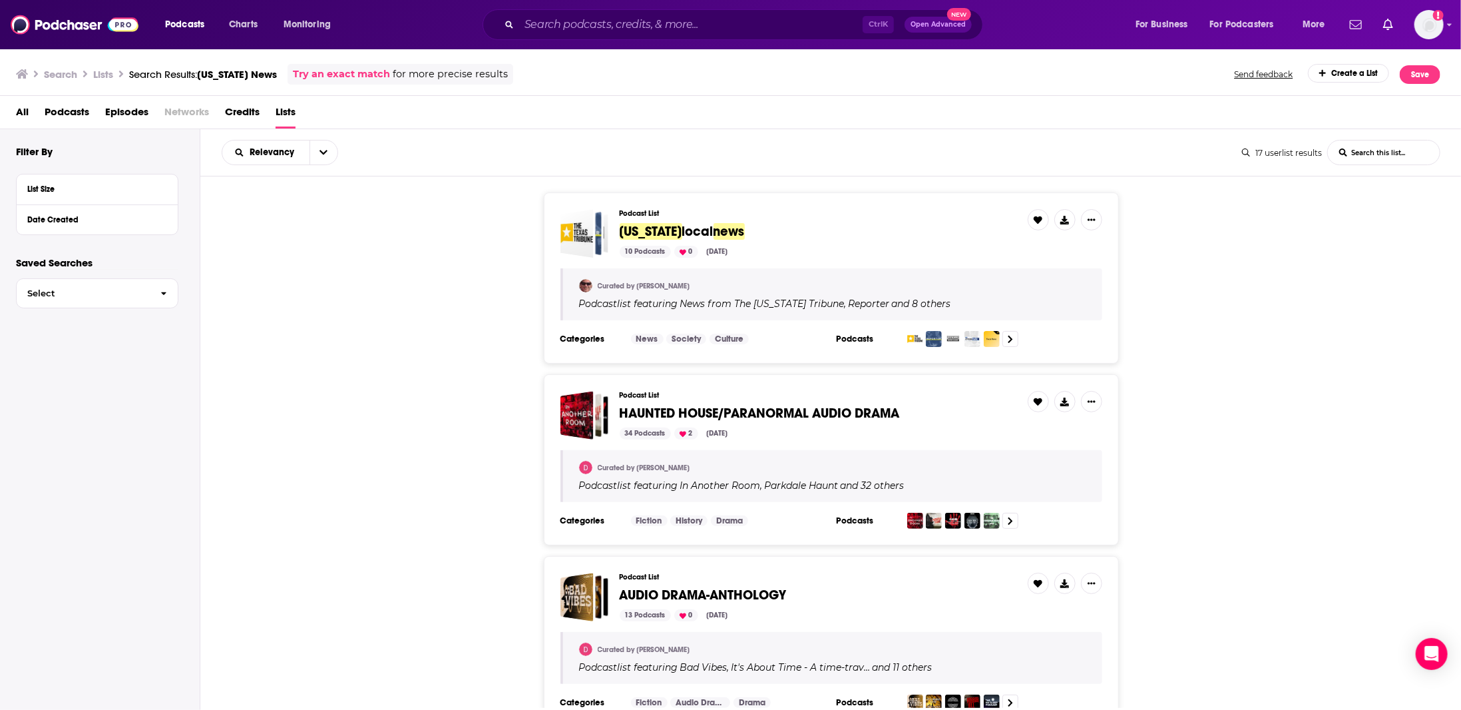
click at [67, 117] on span "Podcasts" at bounding box center [67, 114] width 45 height 27
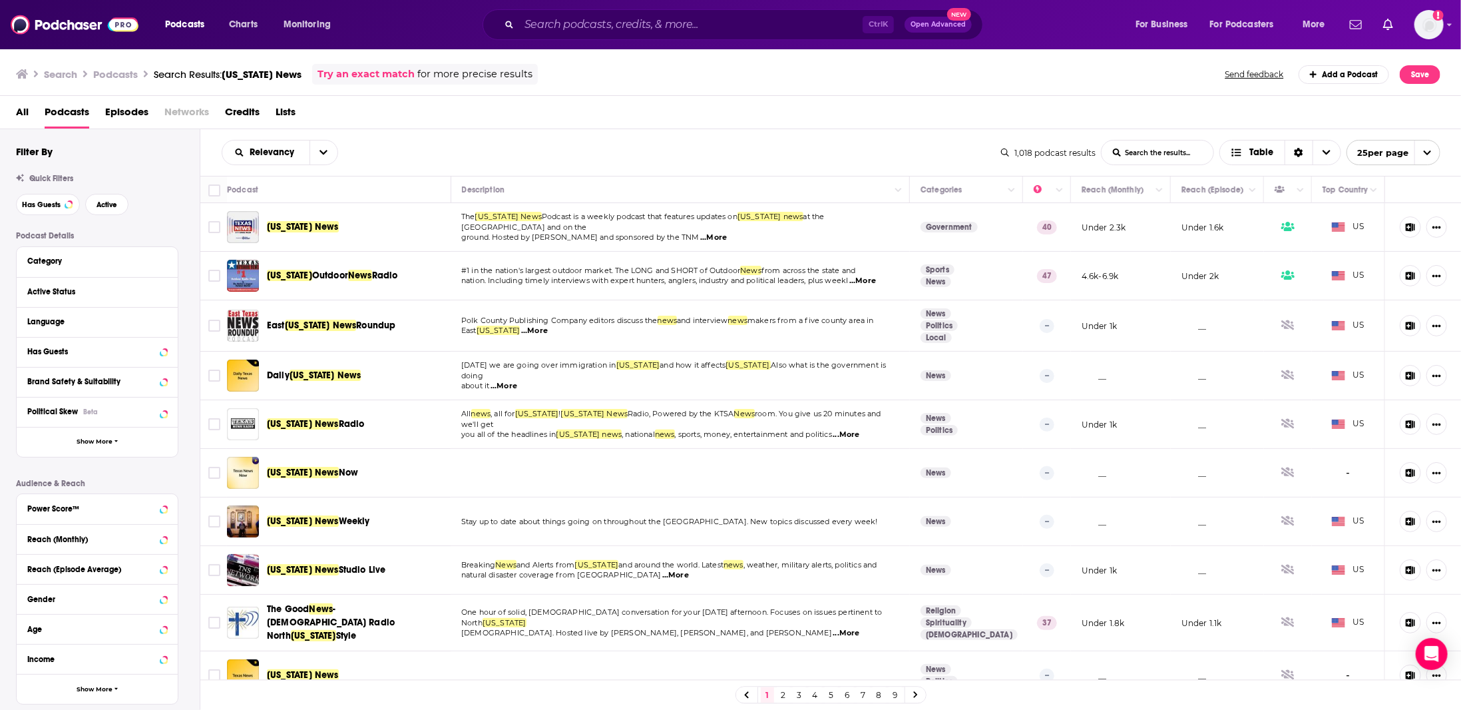
scroll to position [466, 0]
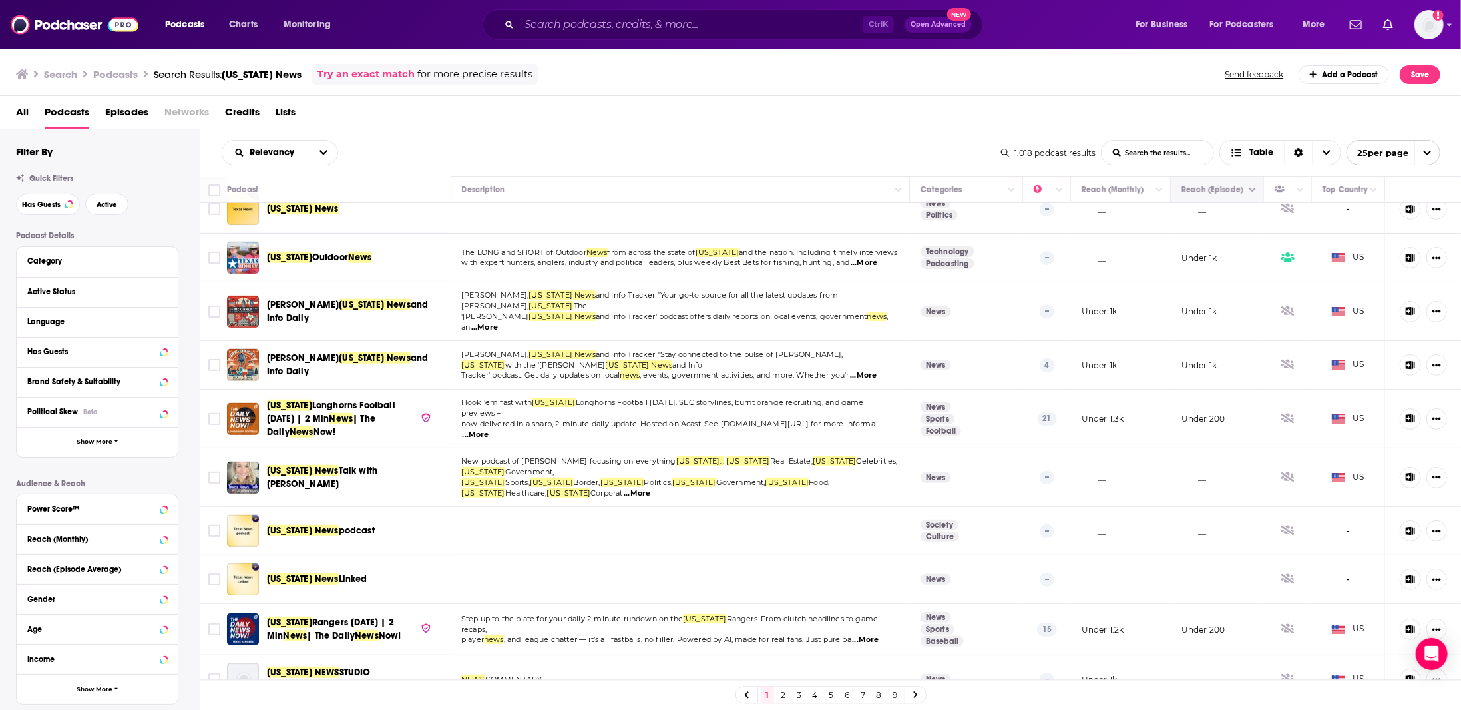
click at [872, 195] on button "Move" at bounding box center [1215, 190] width 71 height 16
click at [872, 190] on button "Move" at bounding box center [1215, 190] width 71 height 16
click at [872, 189] on button "Column Actions" at bounding box center [1253, 190] width 16 height 16
click at [872, 103] on div at bounding box center [730, 355] width 1461 height 710
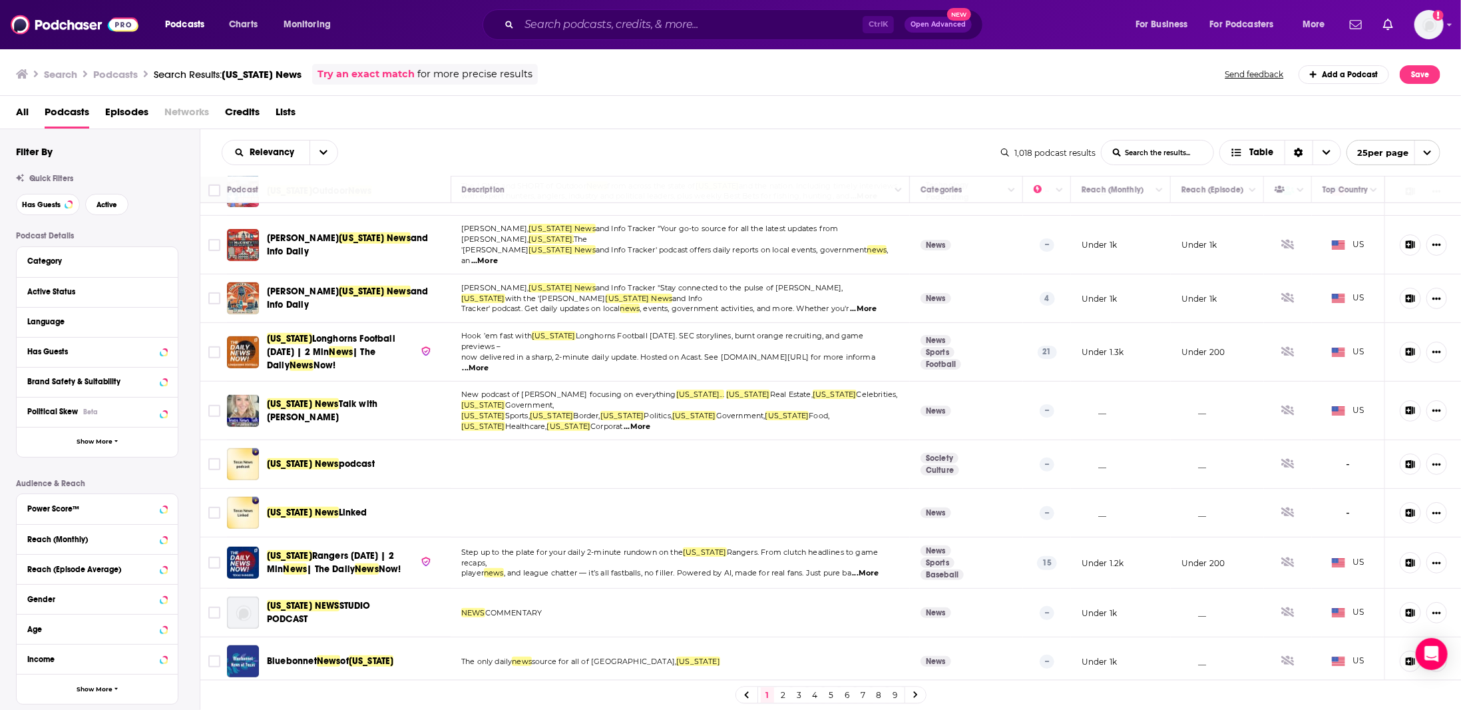
scroll to position [746, 0]
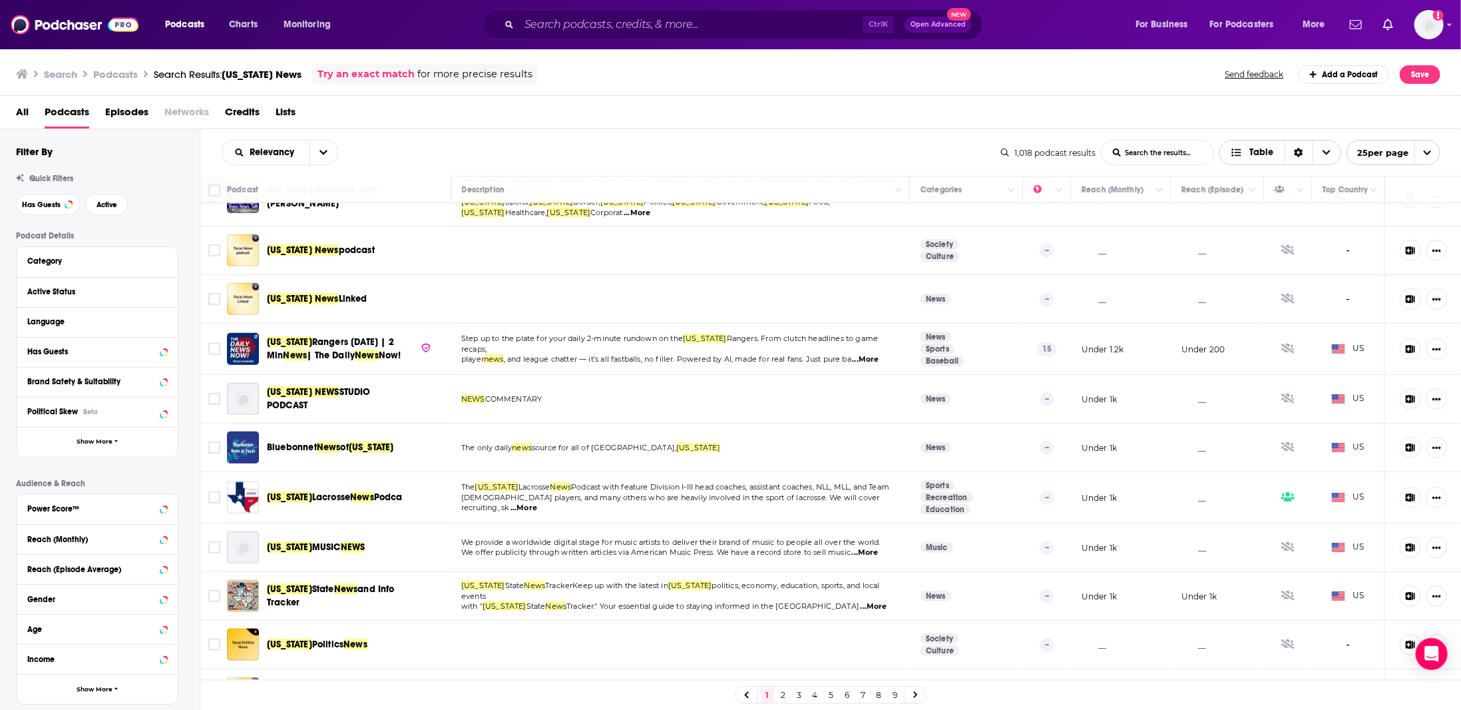
click at [872, 150] on span "Choose View" at bounding box center [1327, 152] width 28 height 24
click at [656, 127] on div "All Podcasts Episodes Networks Credits Lists" at bounding box center [733, 114] width 1435 height 27
click at [317, 146] on button "open menu" at bounding box center [324, 152] width 28 height 24
click at [306, 268] on span "Power Score" at bounding box center [288, 265] width 79 height 7
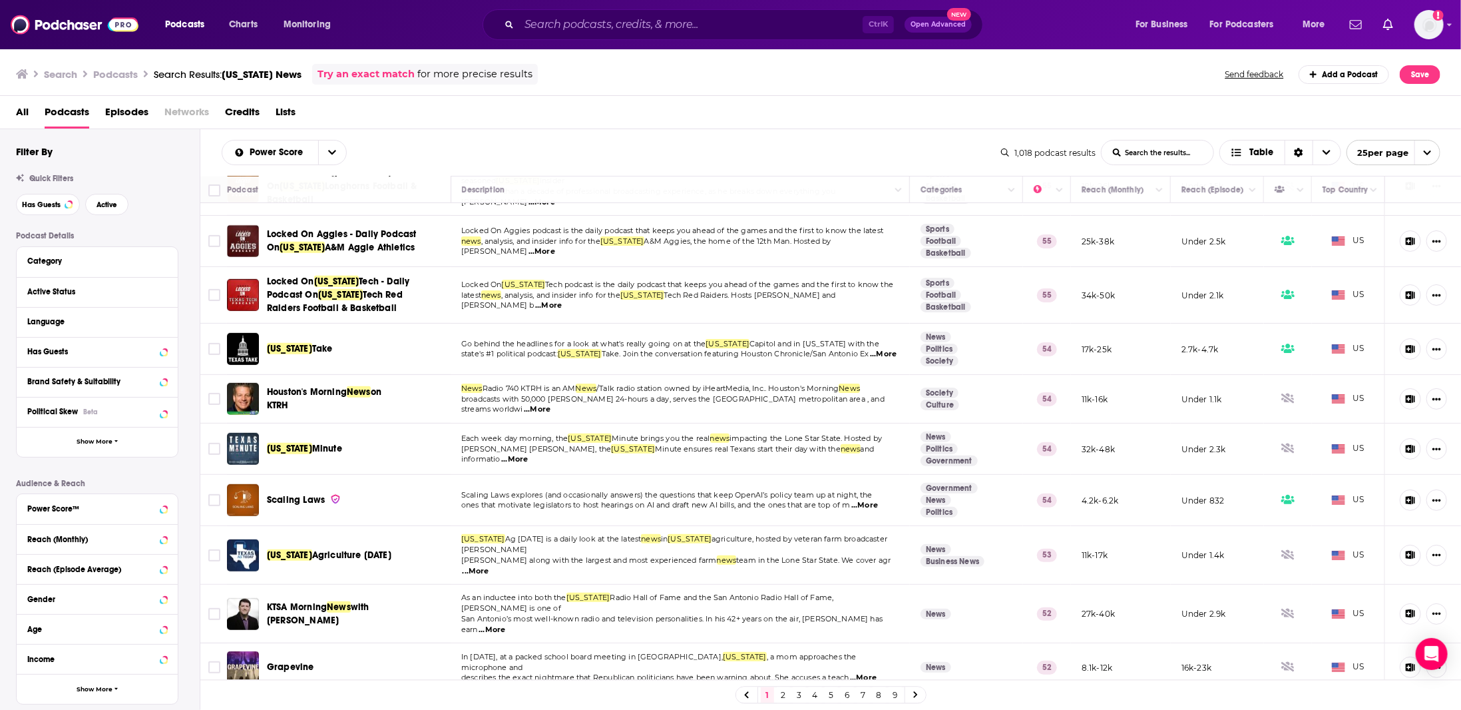
scroll to position [599, 0]
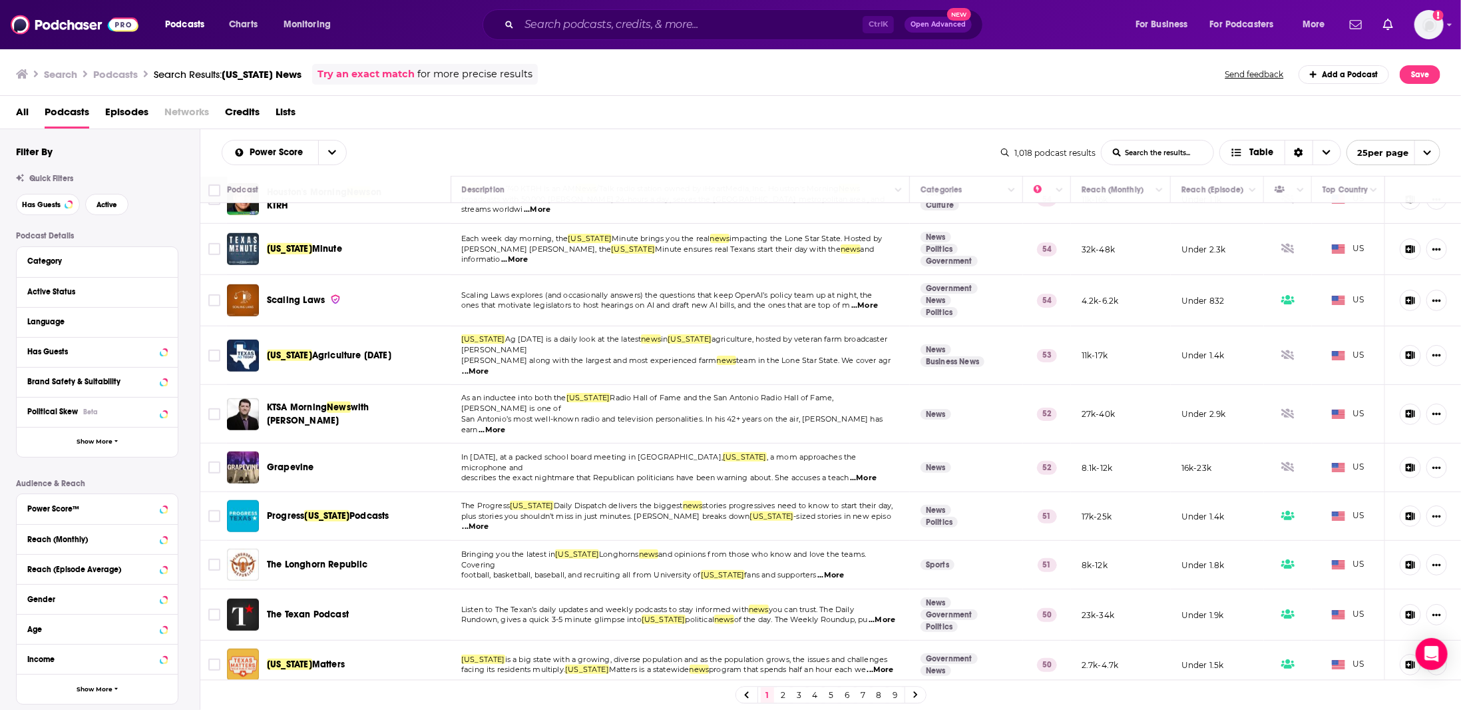
drag, startPoint x: 420, startPoint y: 432, endPoint x: 378, endPoint y: 429, distance: 42.1
click at [378, 451] on div "Grapevine" at bounding box center [336, 467] width 138 height 32
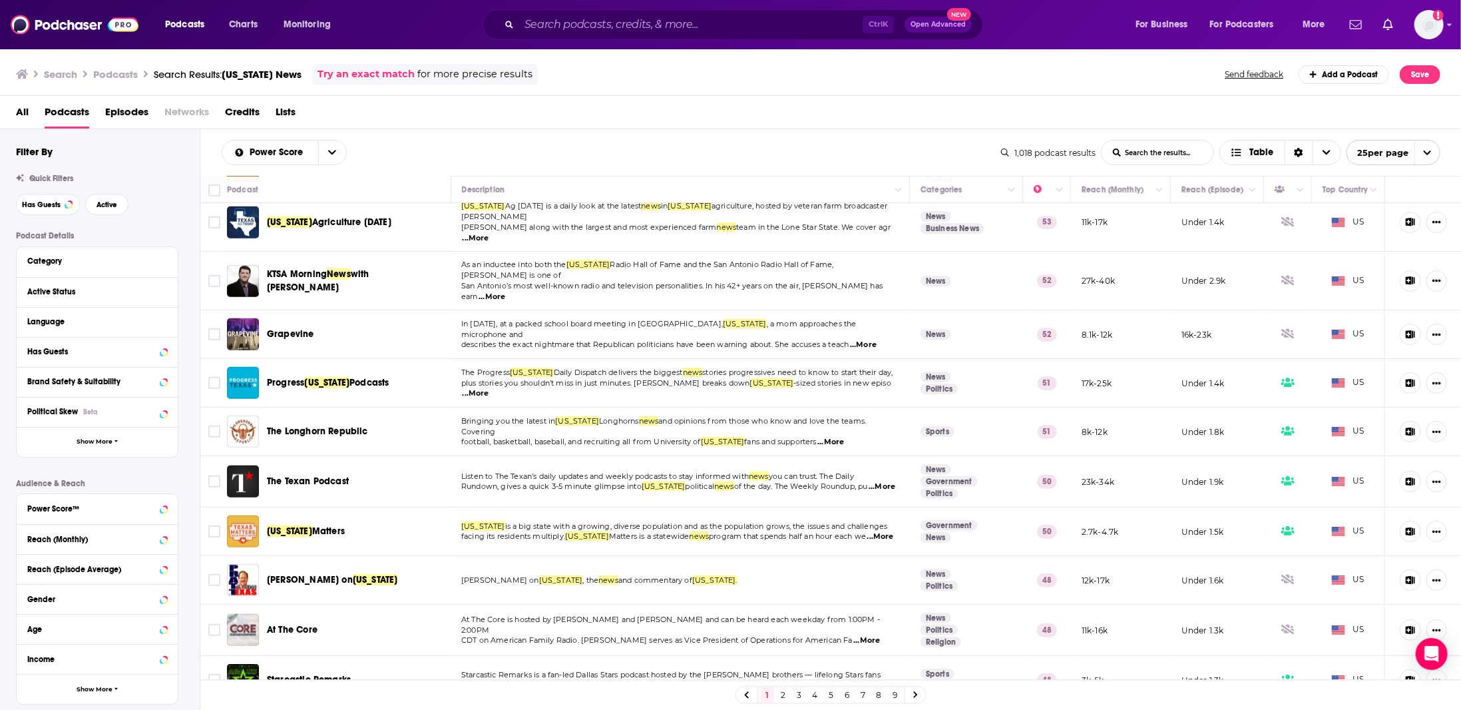
scroll to position [773, 0]
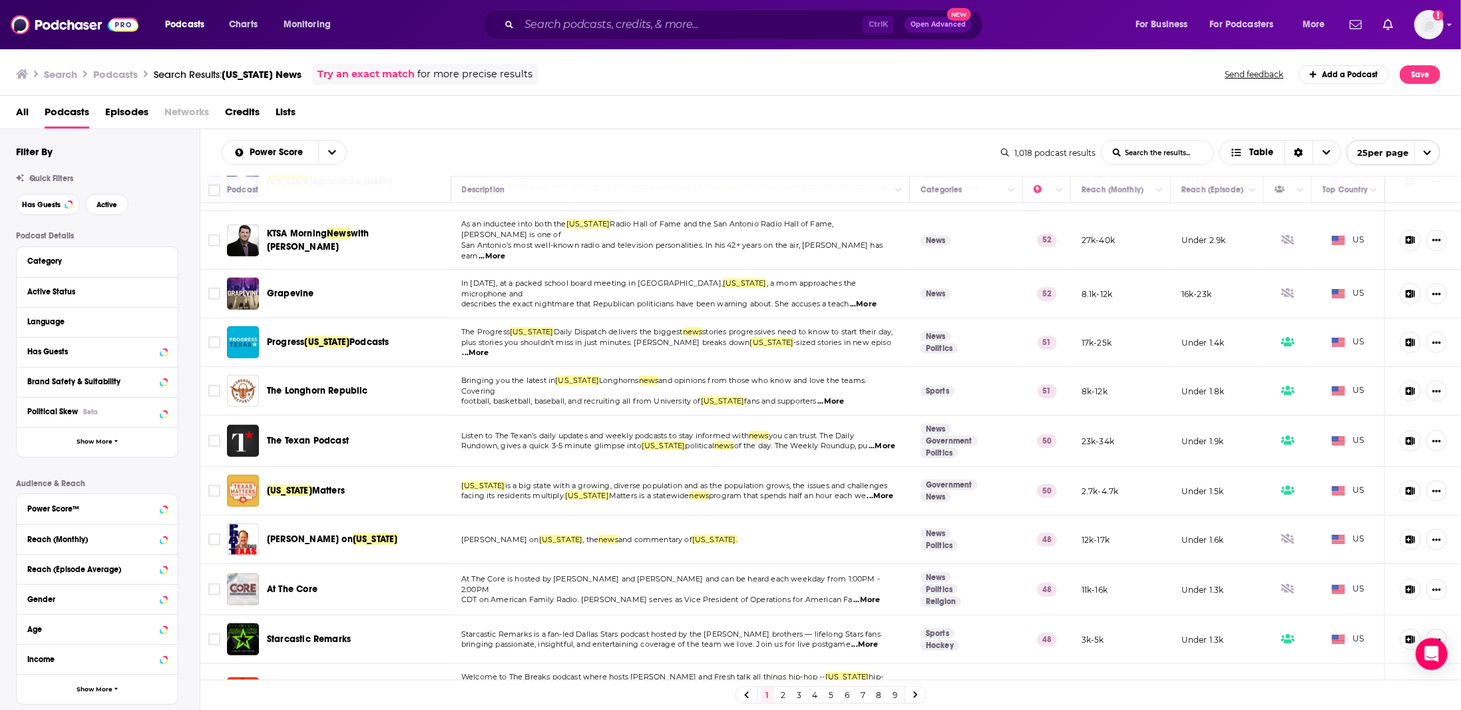
click at [781, 695] on link "2" at bounding box center [783, 695] width 13 height 16
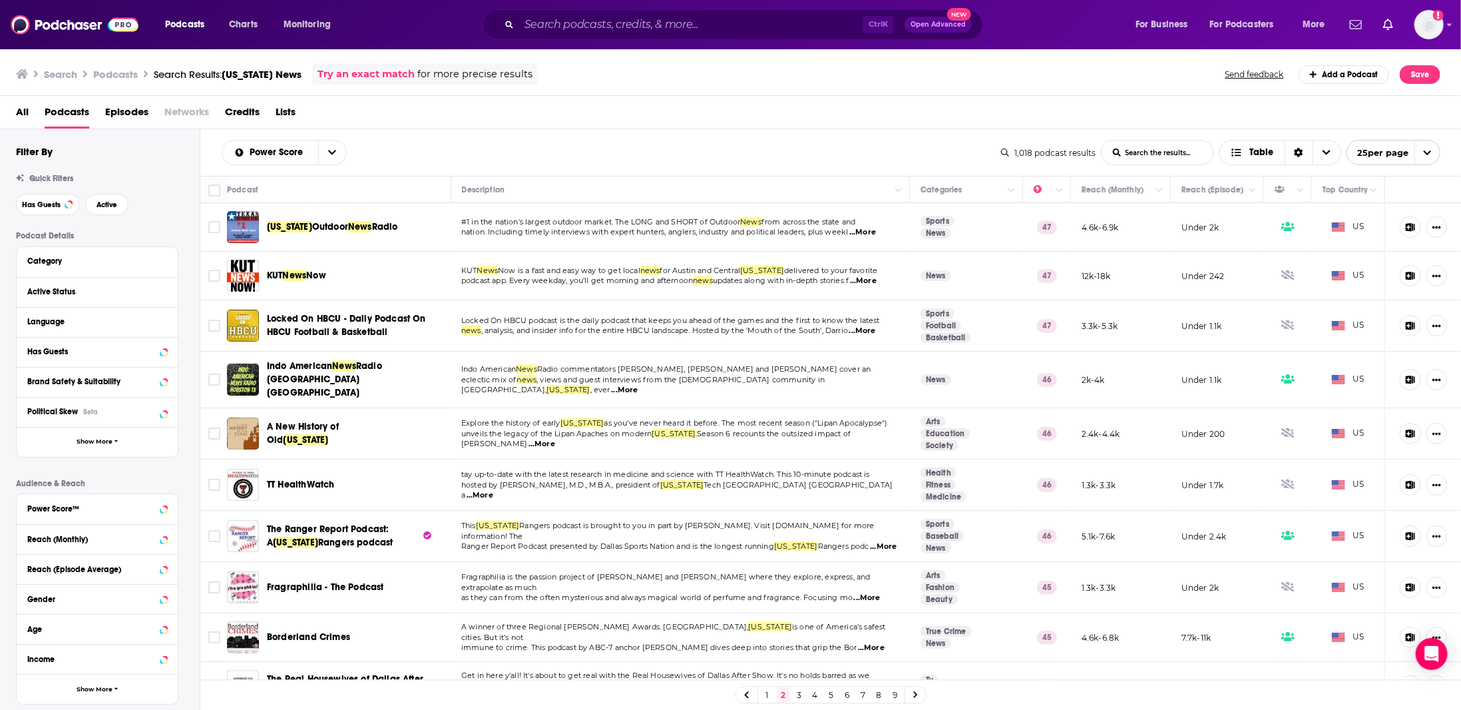
click at [872, 280] on span "...More" at bounding box center [863, 281] width 27 height 11
click at [872, 134] on div "Power Score List Search Input Search the results... Table 1,018 podcast results…" at bounding box center [831, 152] width 1262 height 47
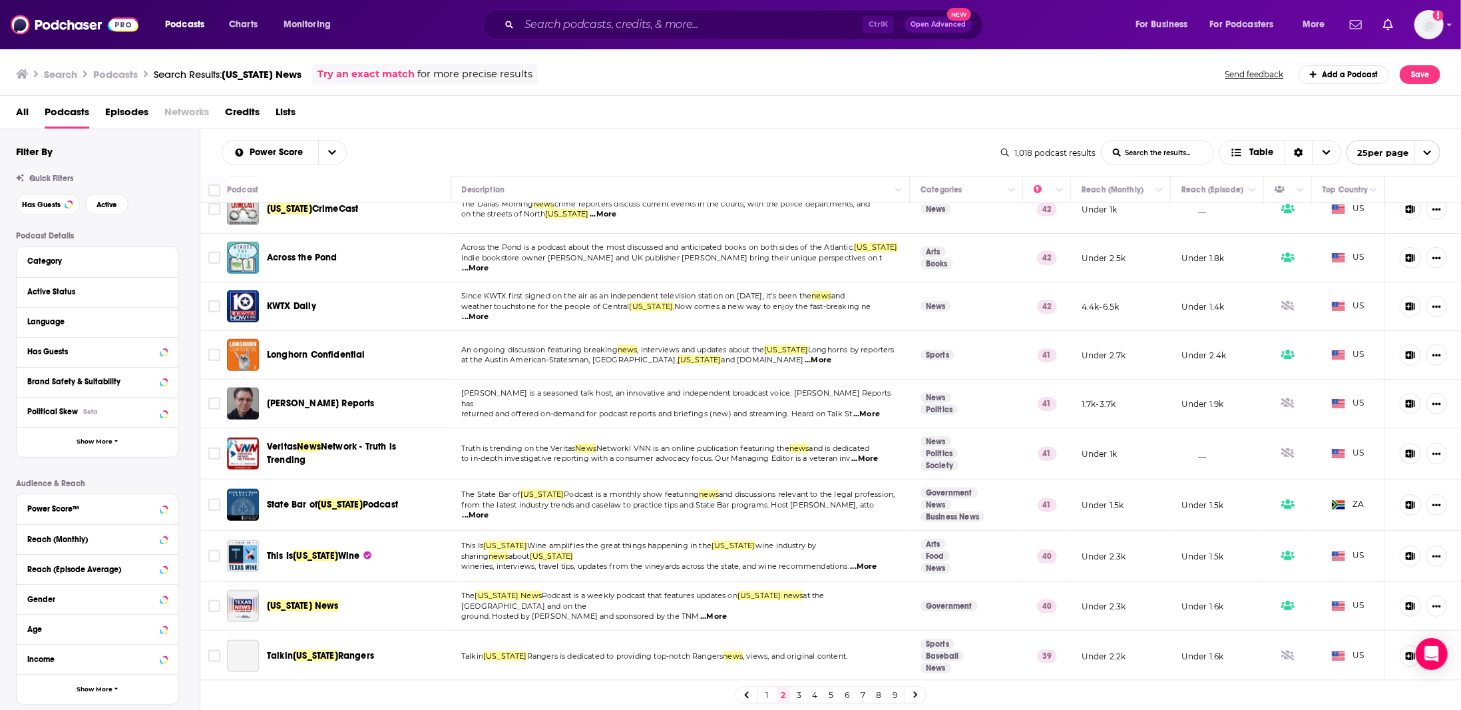
scroll to position [757, 0]
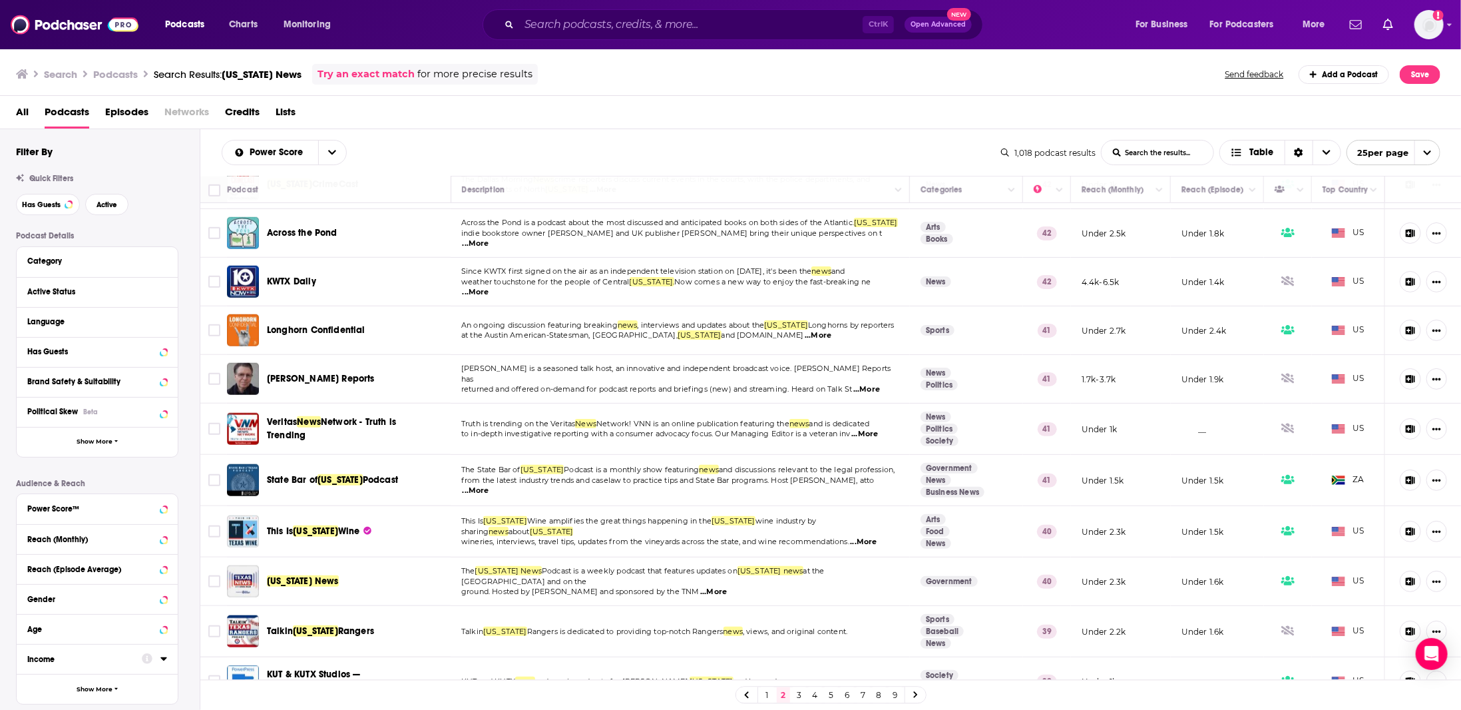
click at [800, 692] on link "3" at bounding box center [799, 695] width 13 height 16
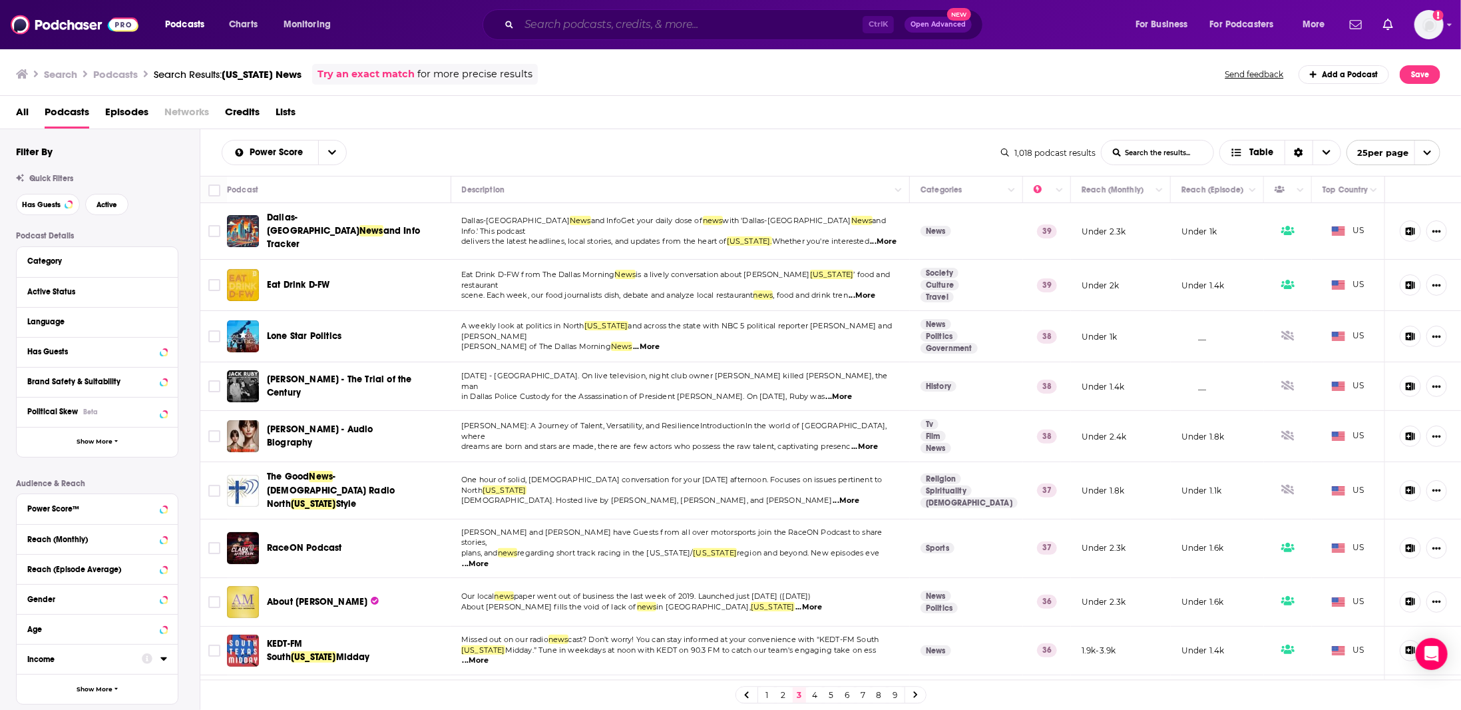
click at [594, 18] on input "Search podcasts, credits, & more..." at bounding box center [691, 24] width 344 height 21
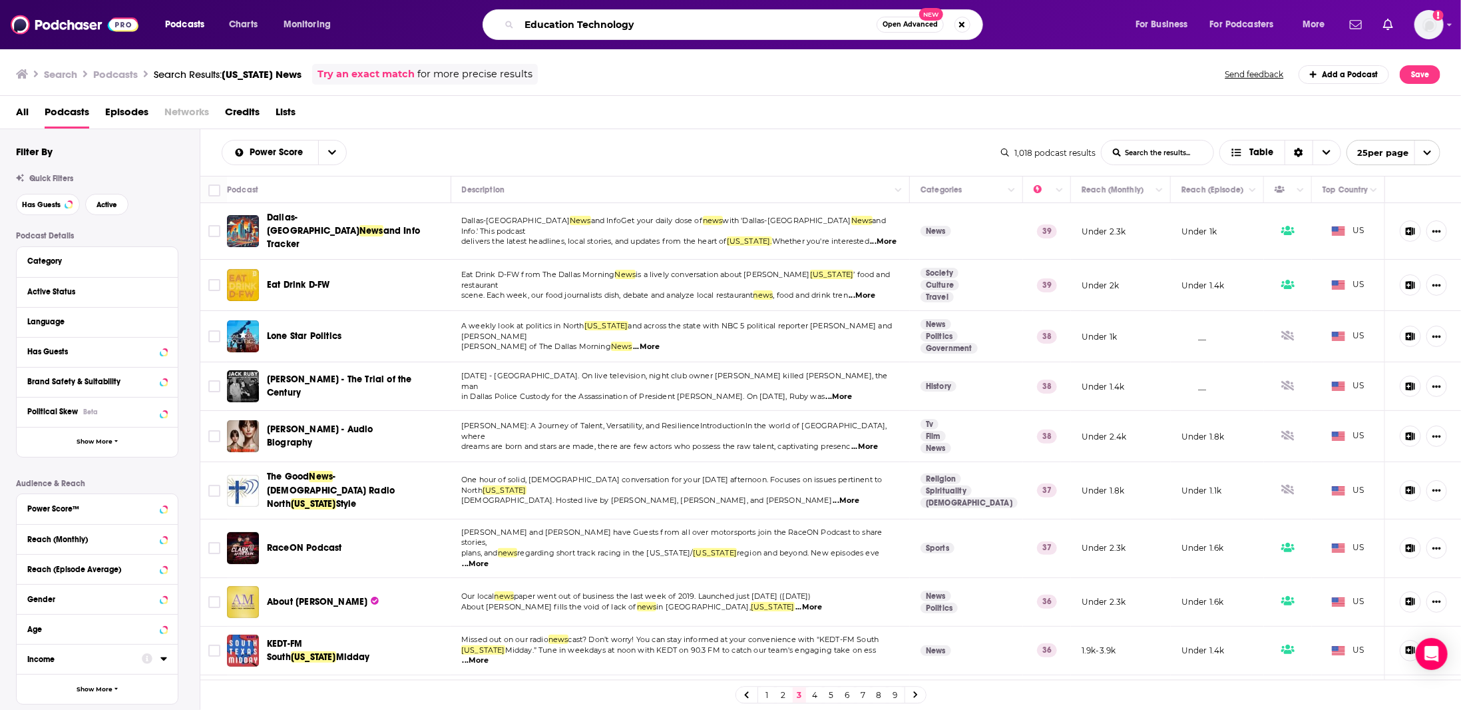
type input "Education Technology"
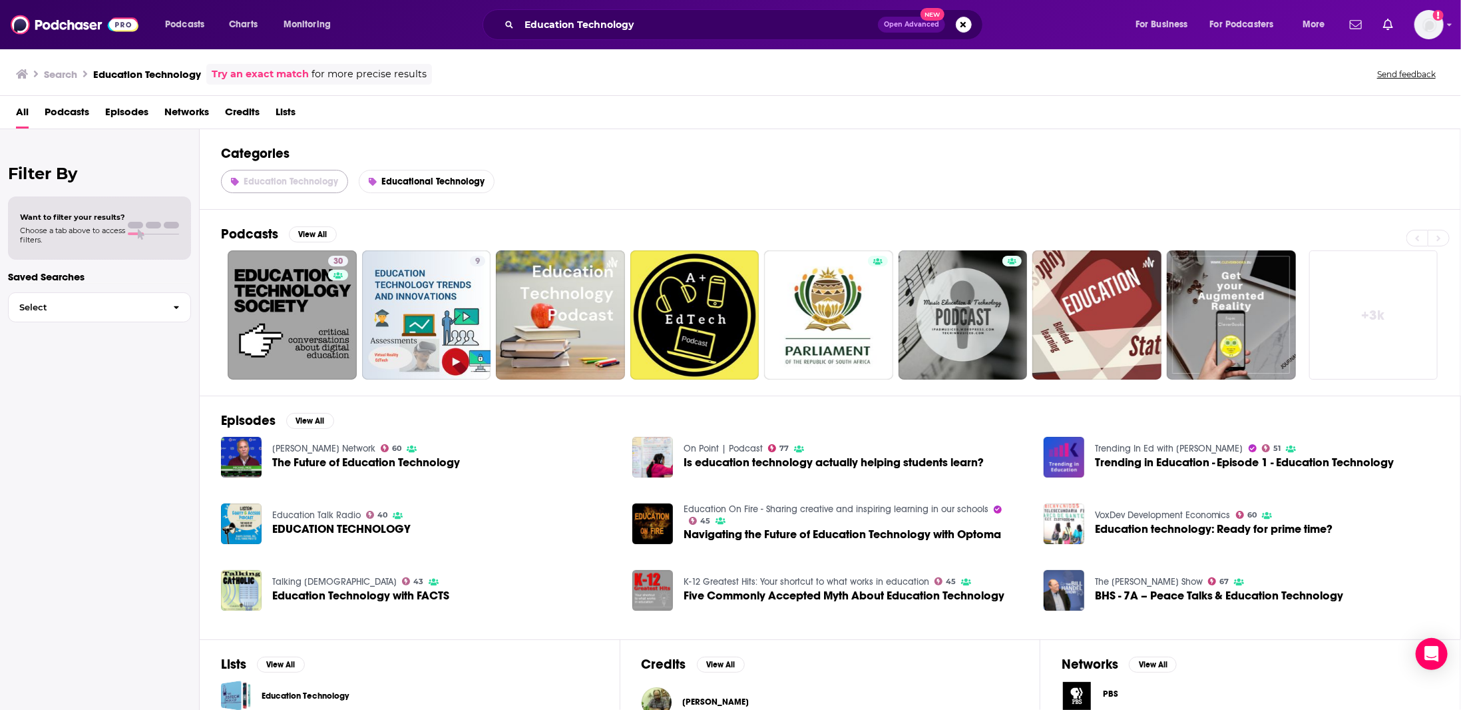
click at [301, 178] on span "Education Technology" at bounding box center [291, 181] width 95 height 11
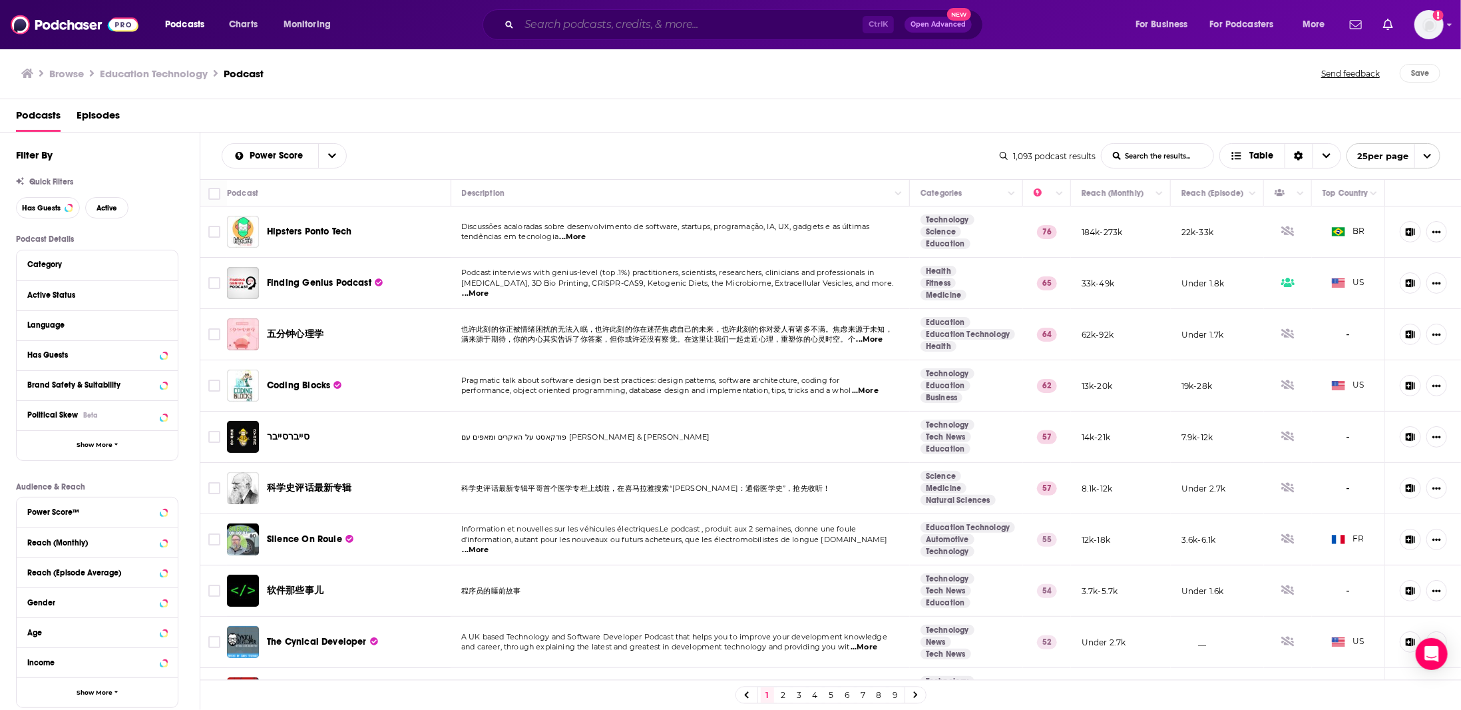
click at [552, 23] on input "Search podcasts, credits, & more..." at bounding box center [691, 24] width 344 height 21
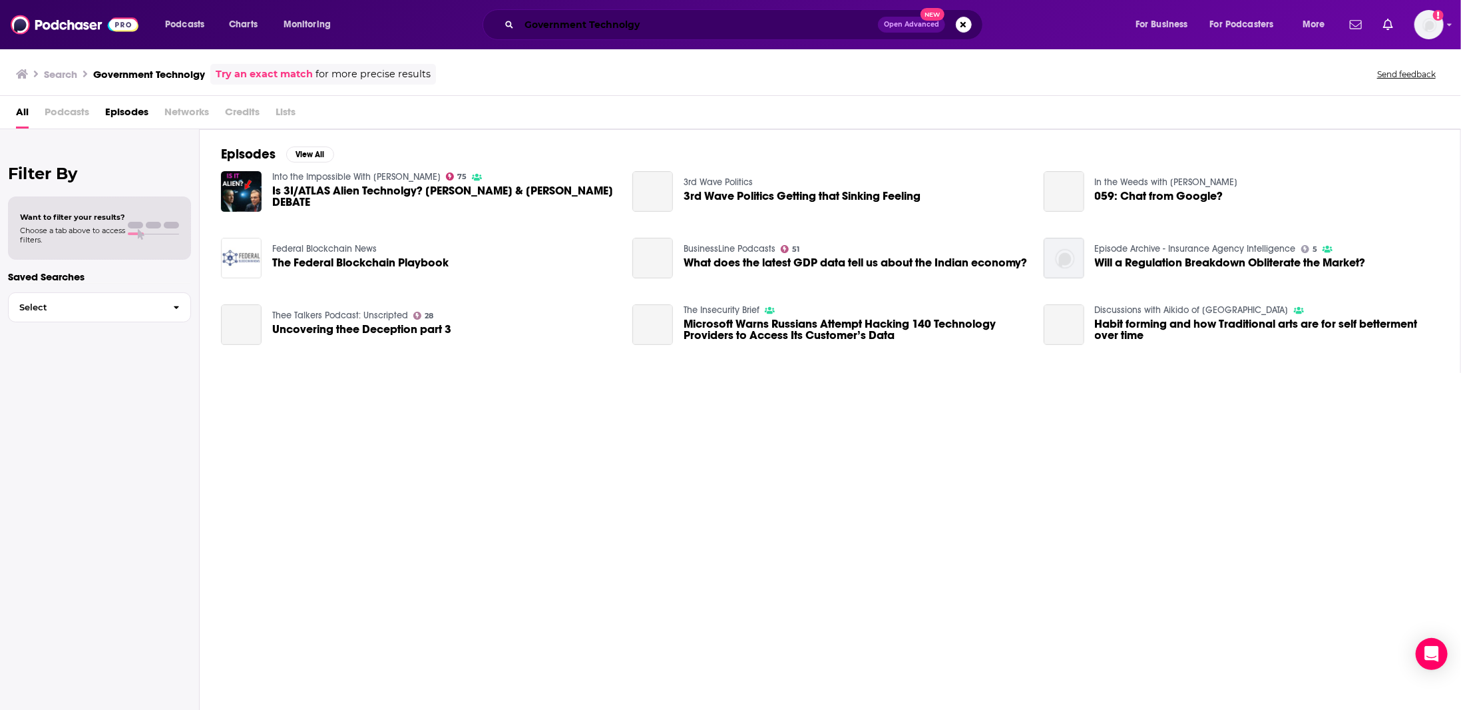
click at [629, 21] on input "Government Technolgy" at bounding box center [698, 24] width 359 height 21
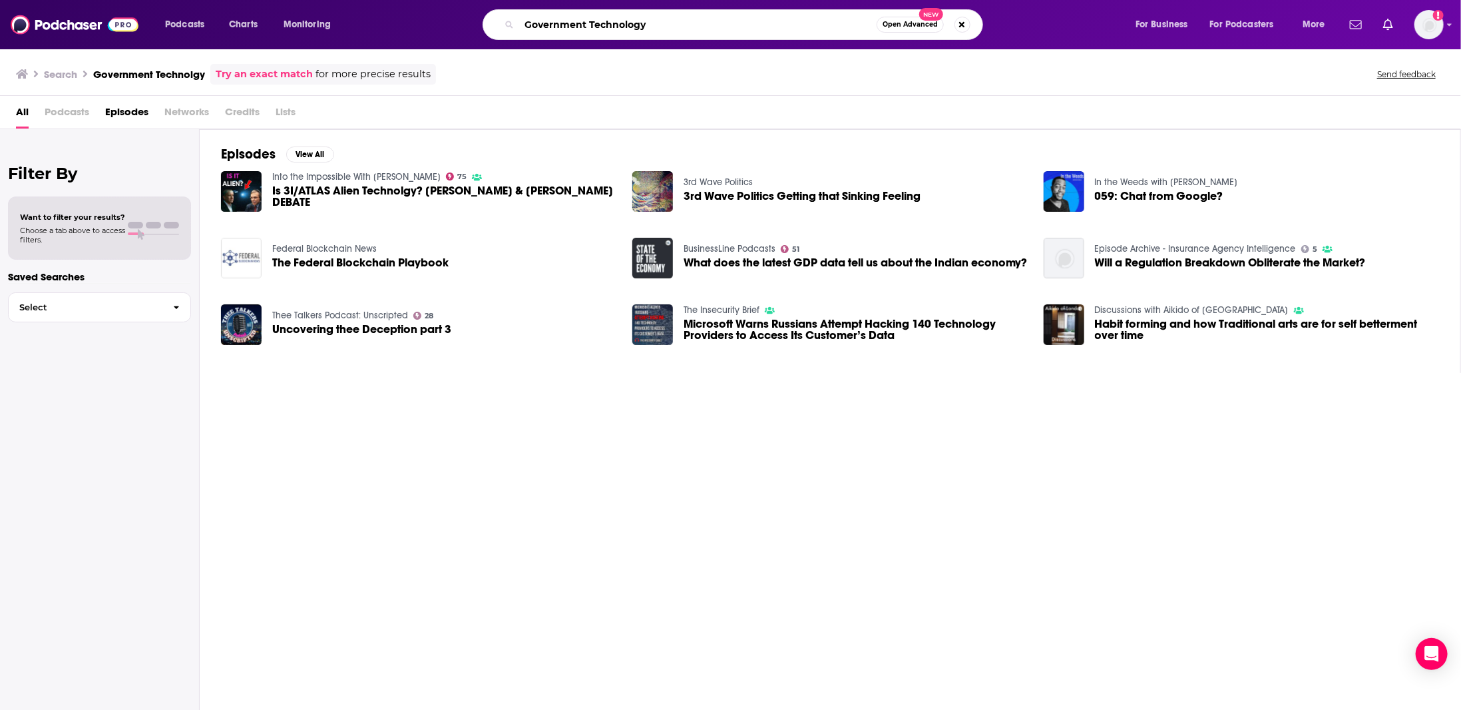
type input "Government Technology"
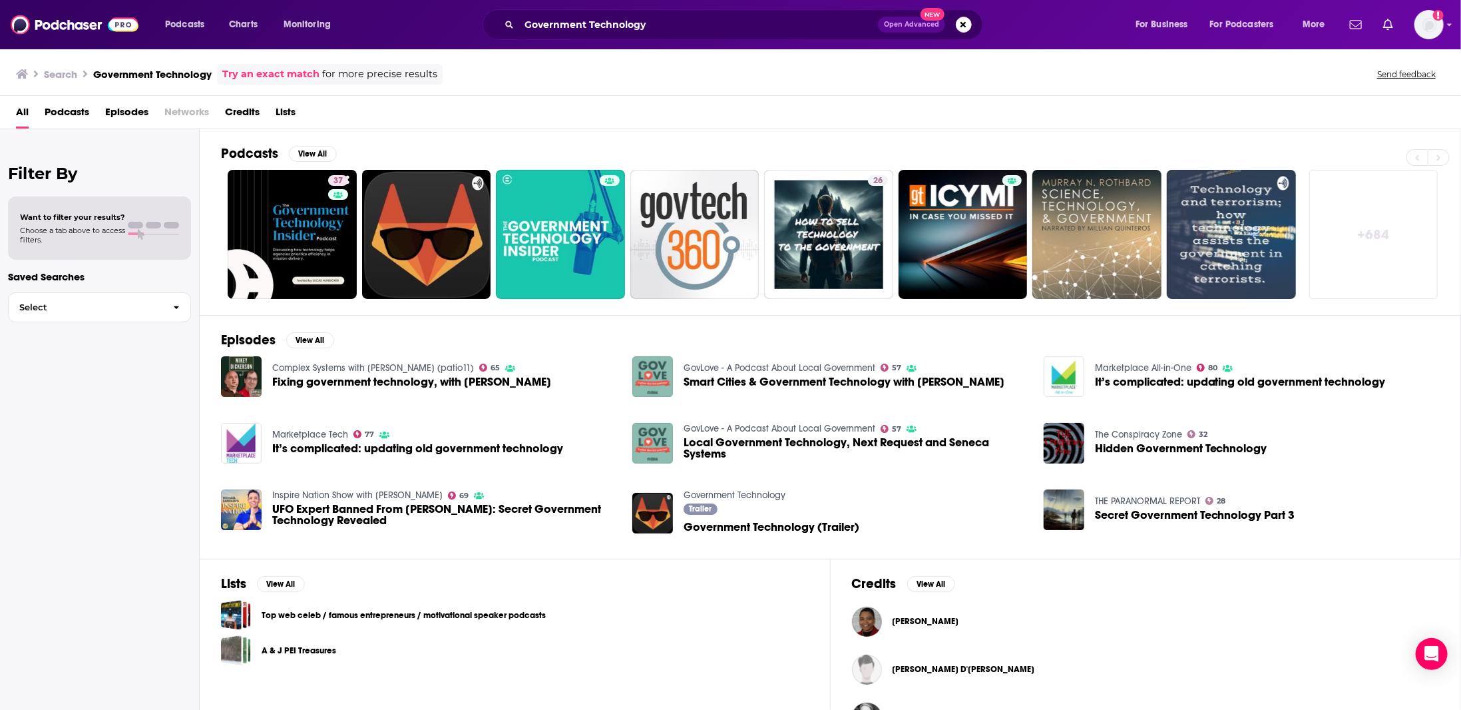
click at [56, 117] on span "Podcasts" at bounding box center [67, 114] width 45 height 27
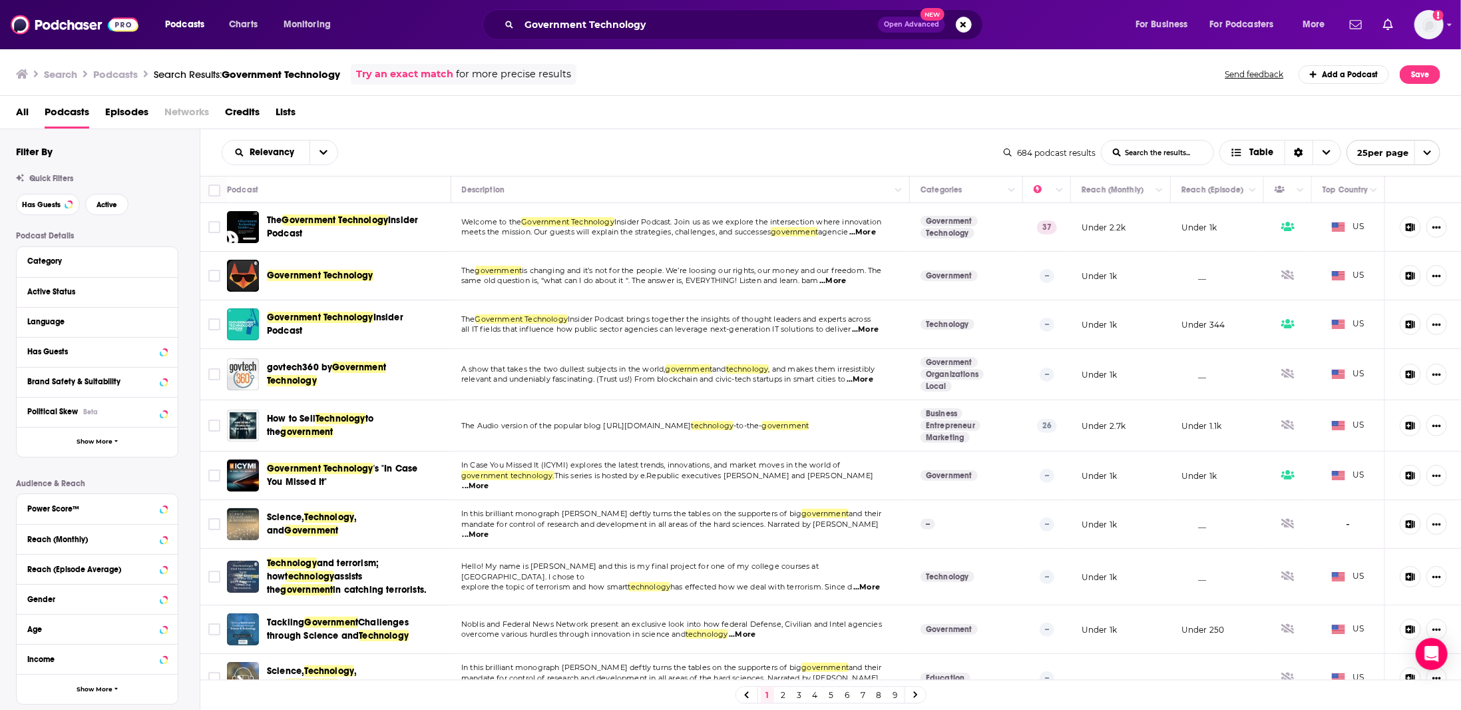
click at [866, 229] on span "...More" at bounding box center [863, 232] width 27 height 11
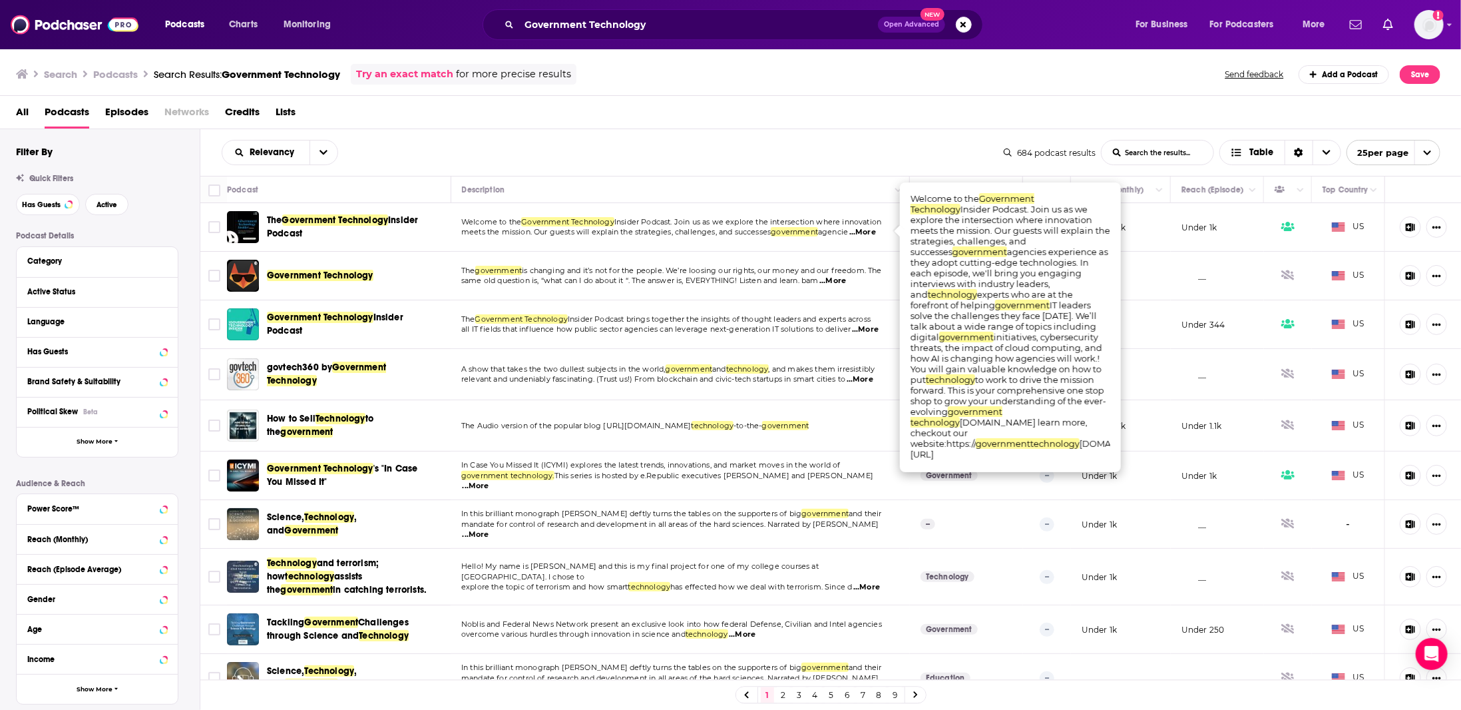
click at [632, 134] on div "Relevancy List Search Input Search the results... Table 684 podcast results Lis…" at bounding box center [831, 152] width 1262 height 47
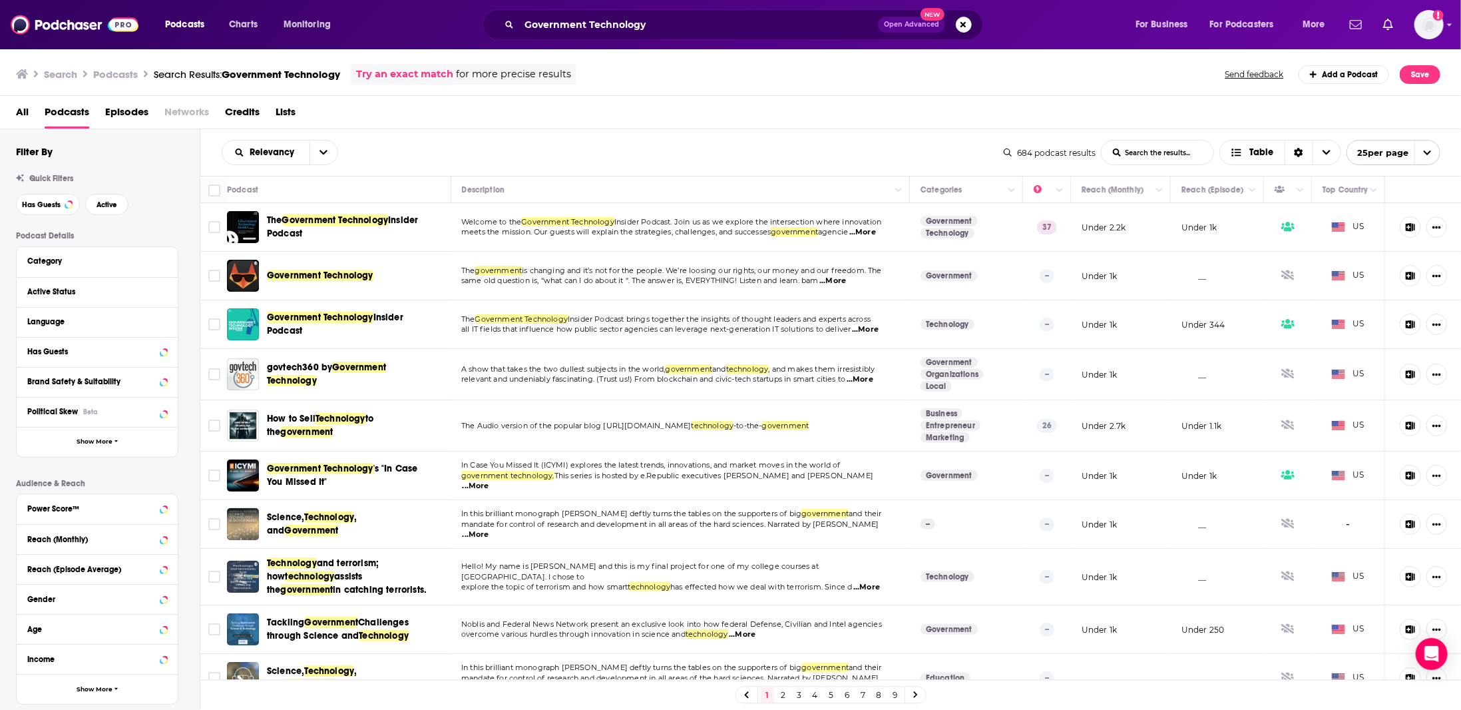
click at [489, 481] on span "...More" at bounding box center [476, 486] width 27 height 11
click at [628, 480] on span "This series is hosted by e.Republic executives Dustin Haisler and Joe Morris" at bounding box center [714, 475] width 319 height 9
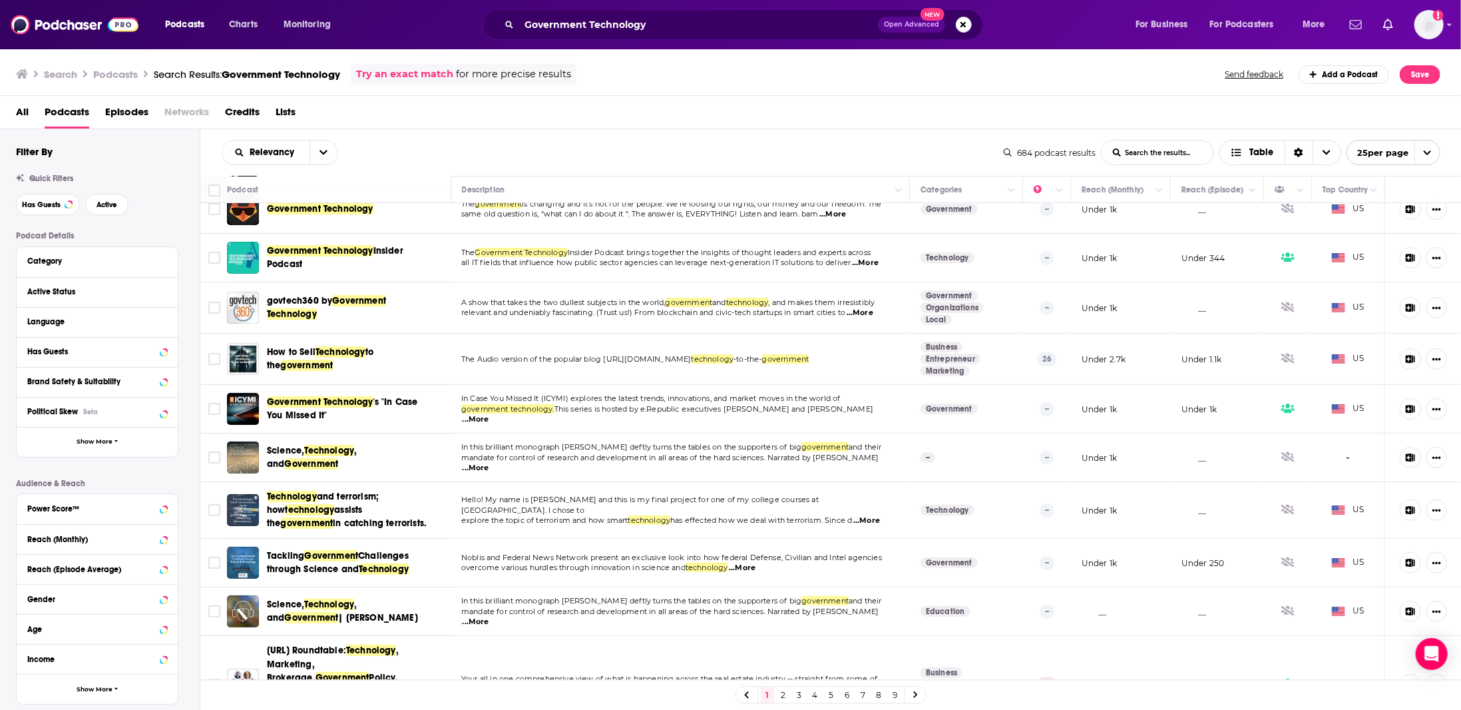
scroll to position [200, 0]
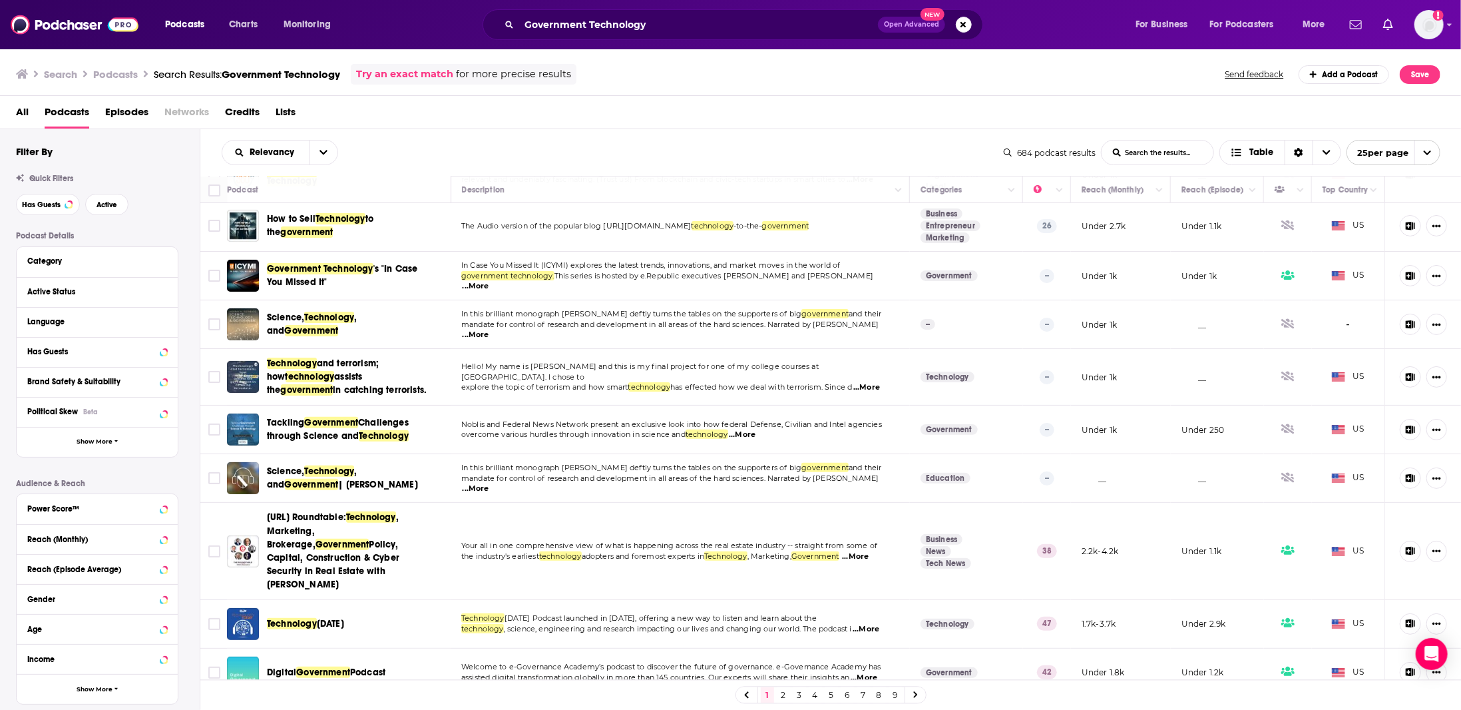
click at [872, 473] on link "Education" at bounding box center [946, 478] width 50 height 11
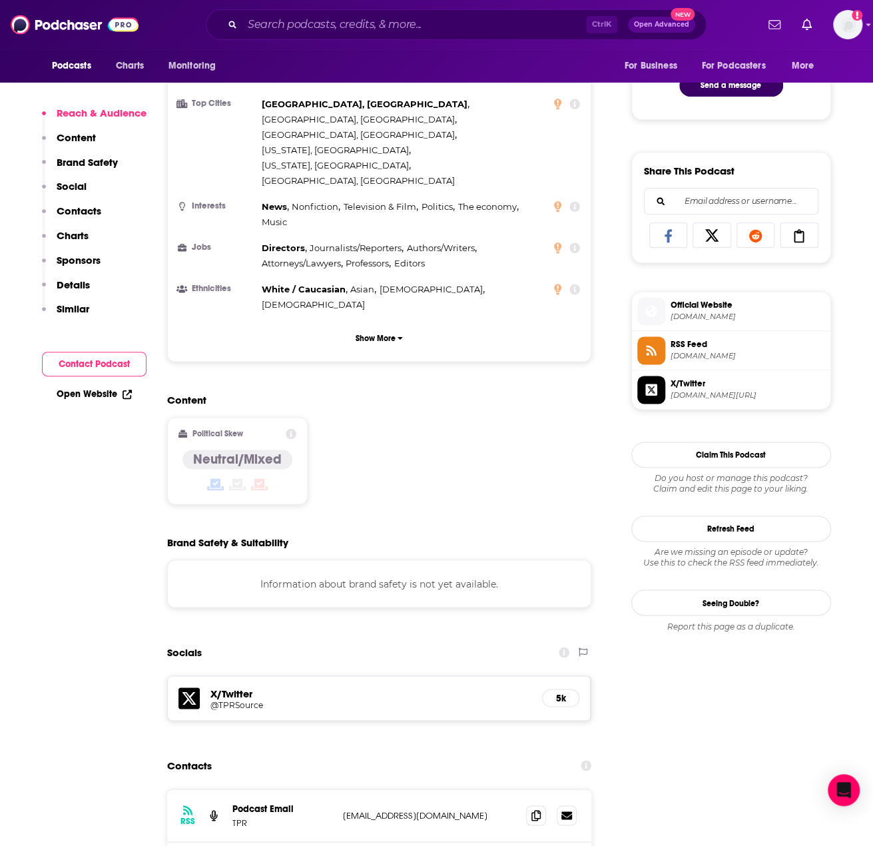
scroll to position [999, 0]
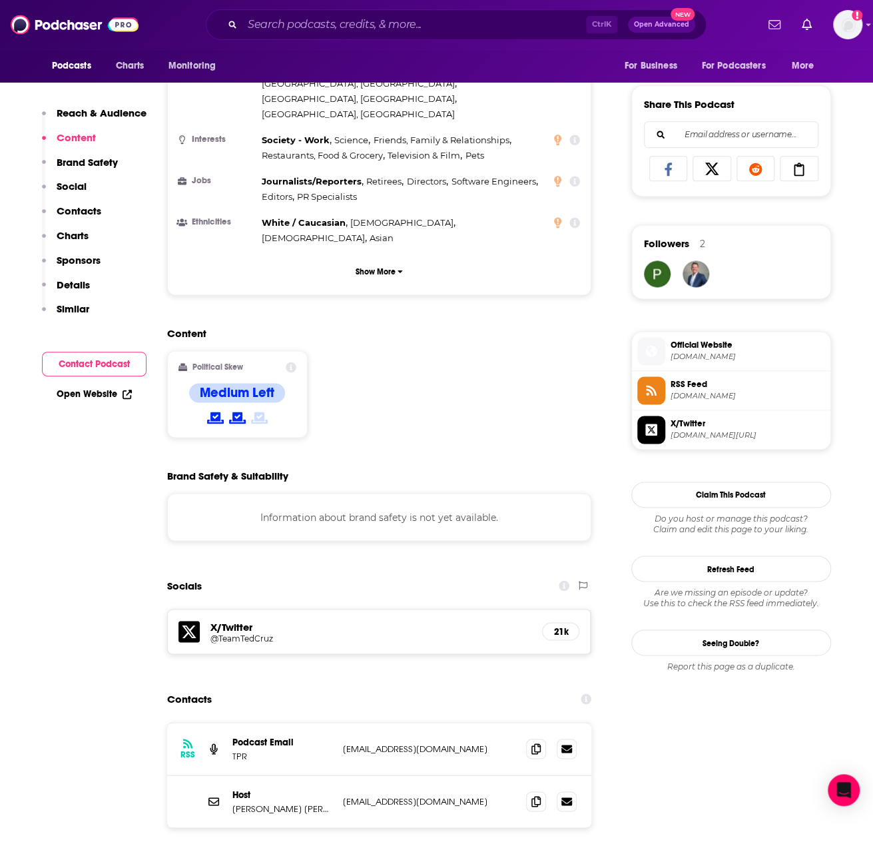
scroll to position [999, 0]
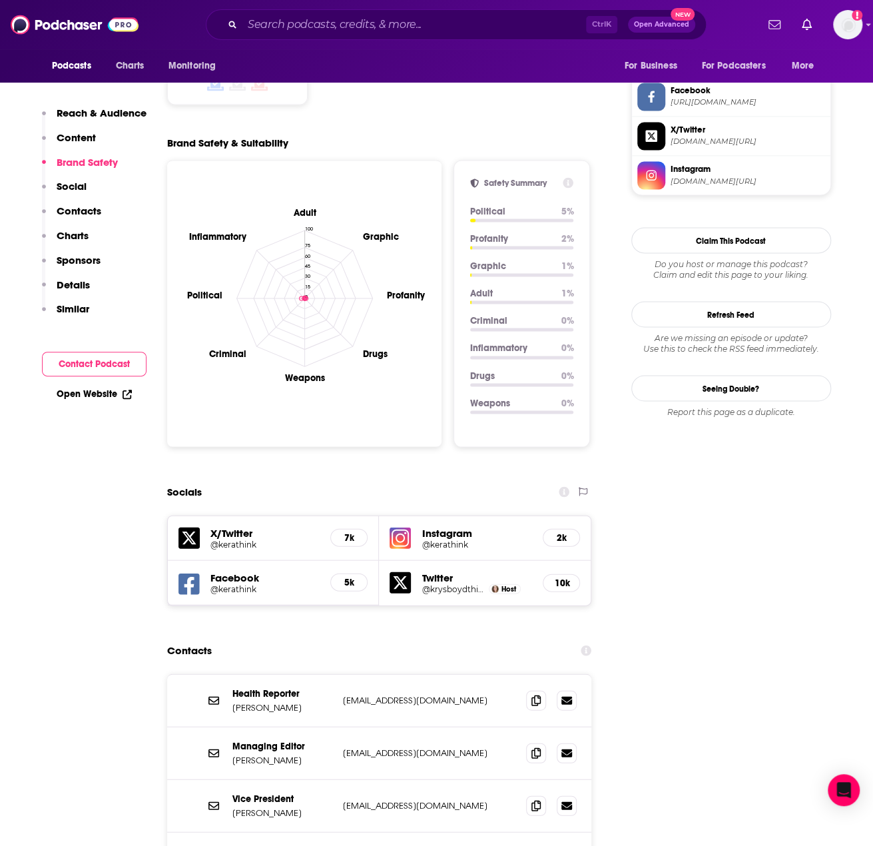
scroll to position [1531, 0]
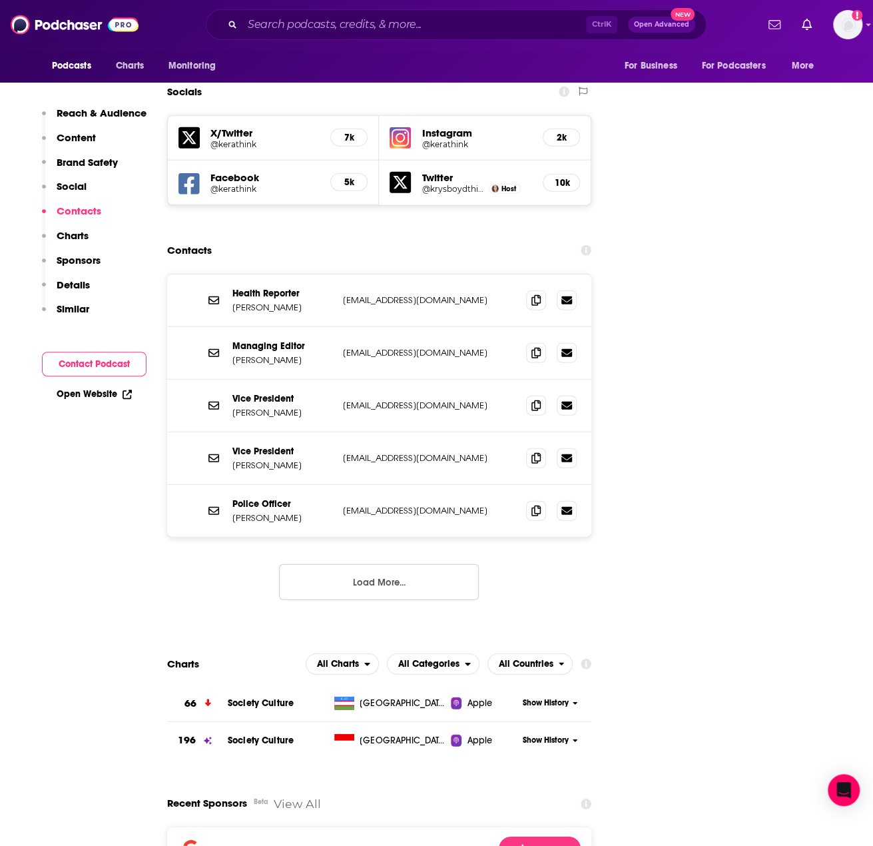
click at [355, 564] on button "Load More..." at bounding box center [379, 582] width 200 height 36
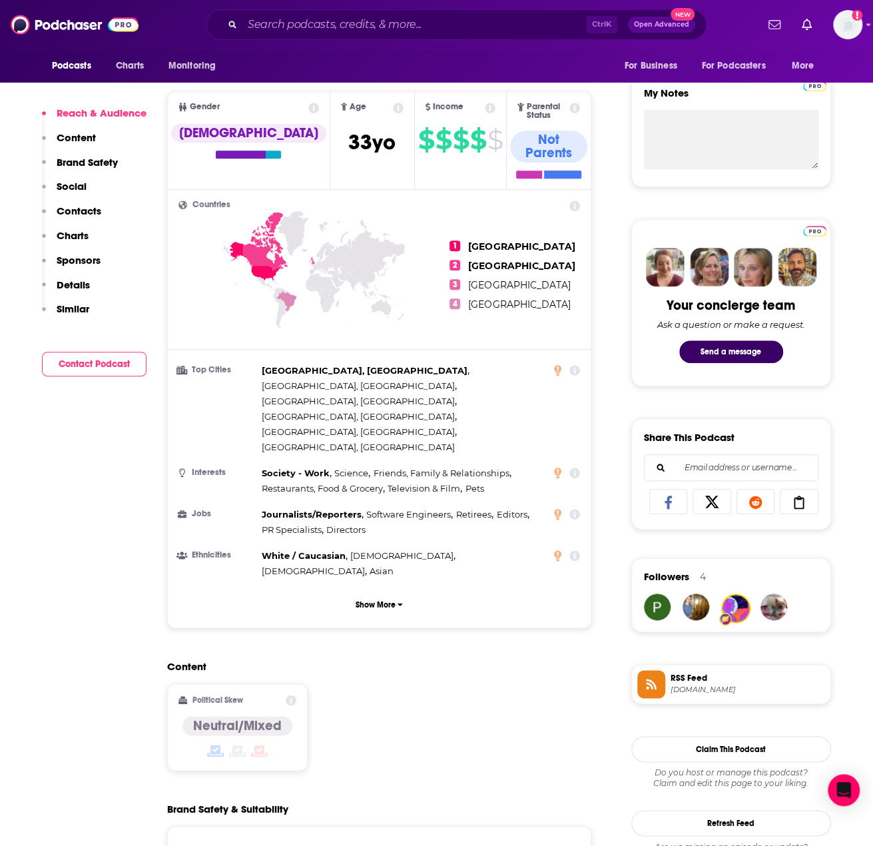
scroll to position [799, 0]
